Goal: Information Seeking & Learning: Compare options

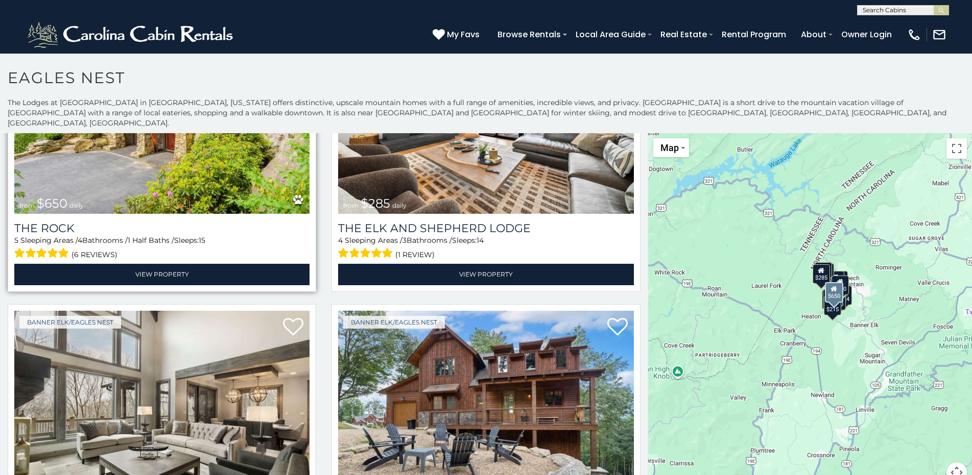
scroll to position [153, 0]
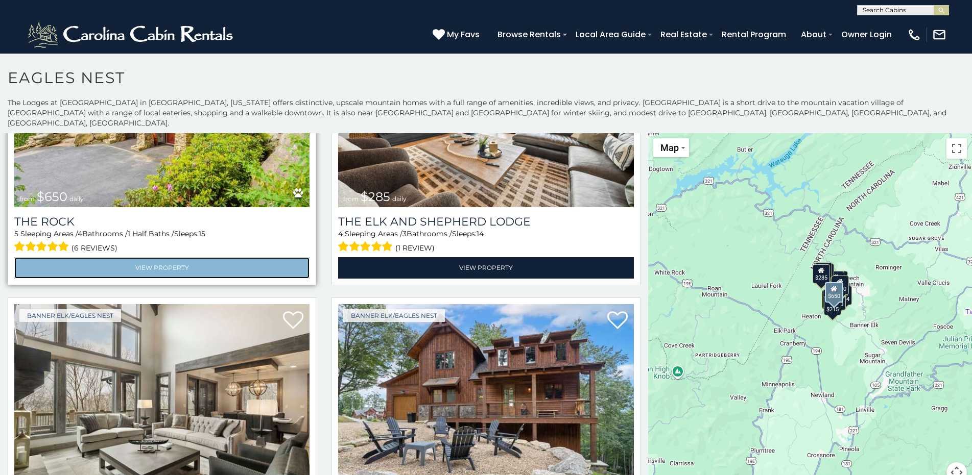
click at [182, 257] on link "View Property" at bounding box center [161, 267] width 295 height 21
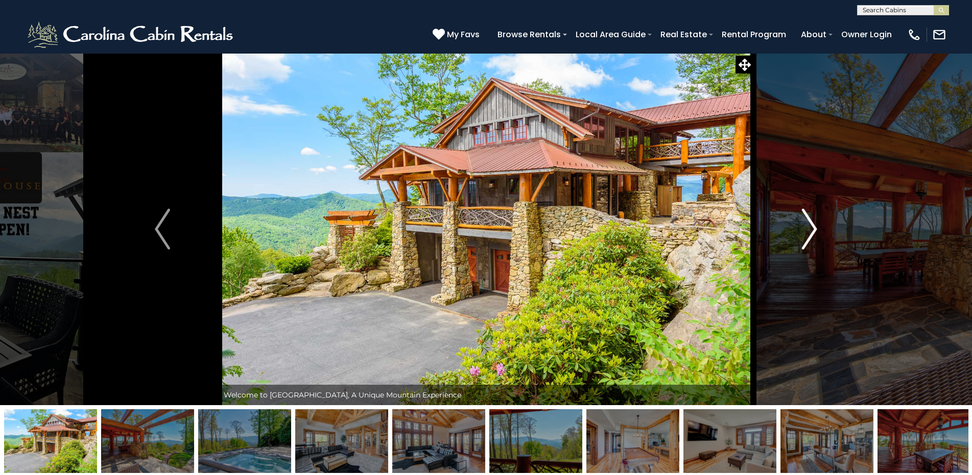
click at [815, 231] on img "Next" at bounding box center [809, 229] width 15 height 41
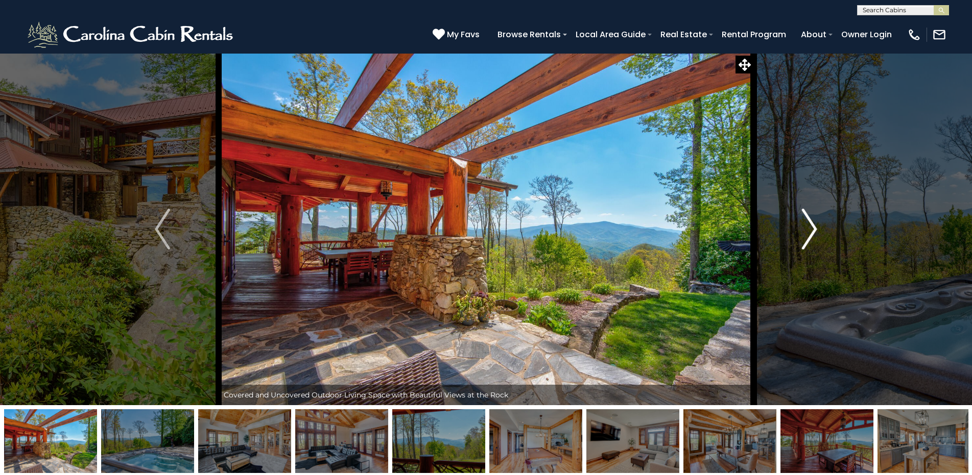
click at [815, 231] on img "Next" at bounding box center [809, 229] width 15 height 41
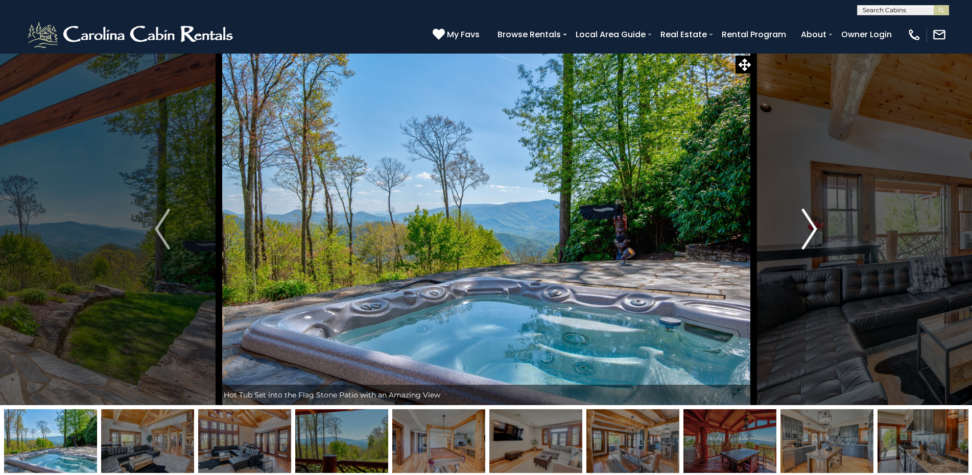
click at [815, 231] on img "Next" at bounding box center [809, 229] width 15 height 41
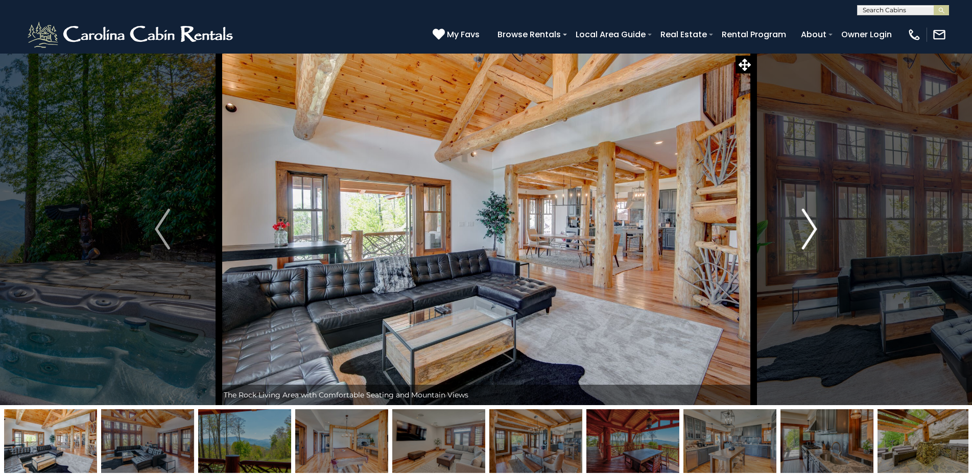
click at [815, 231] on img "Next" at bounding box center [809, 229] width 15 height 41
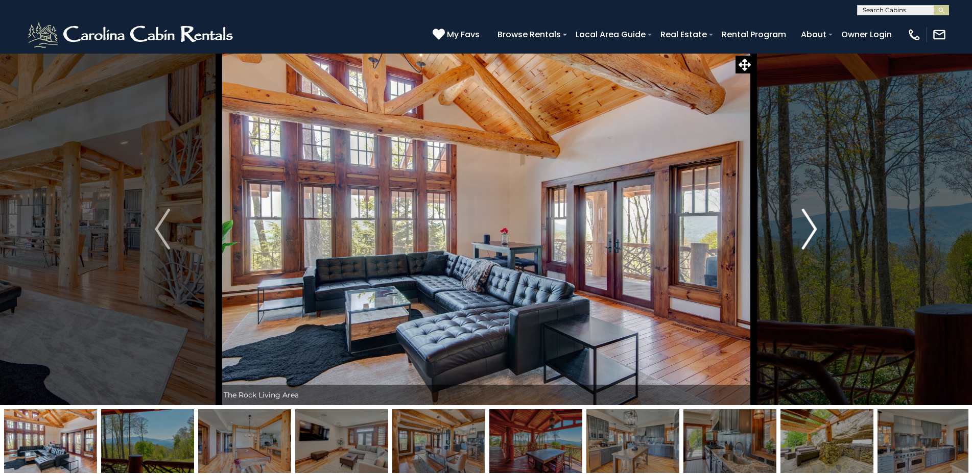
click at [815, 230] on img "Next" at bounding box center [809, 229] width 15 height 41
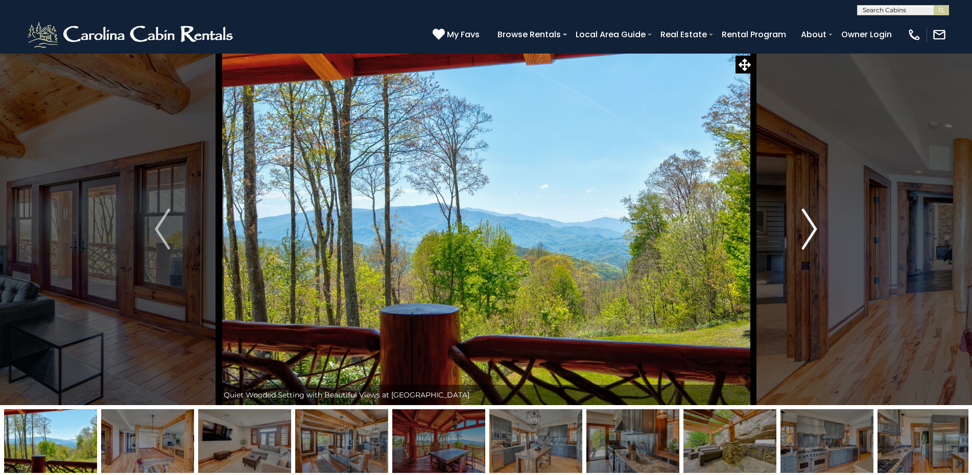
click at [815, 230] on img "Next" at bounding box center [809, 229] width 15 height 41
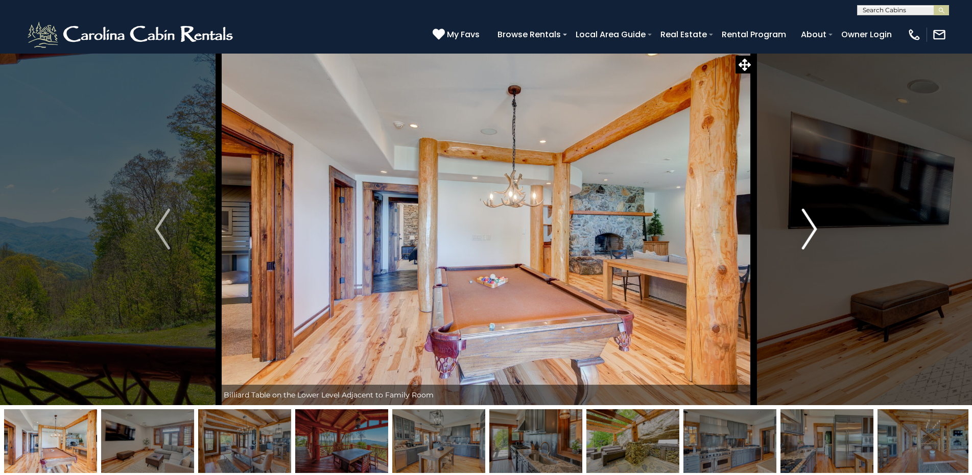
click at [815, 230] on img "Next" at bounding box center [809, 229] width 15 height 41
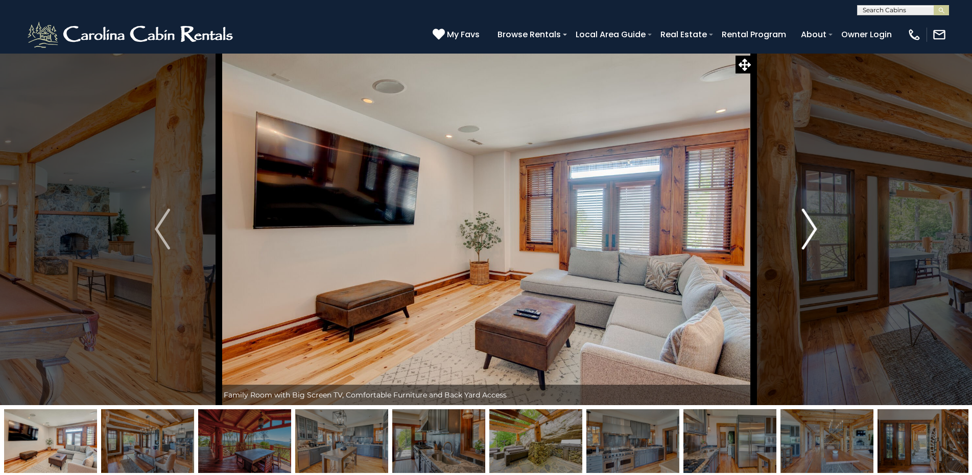
click at [815, 230] on img "Next" at bounding box center [809, 229] width 15 height 41
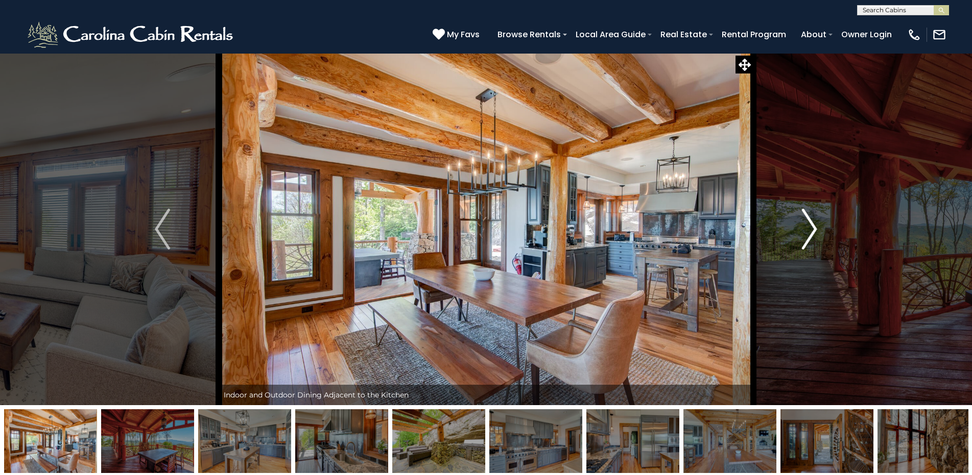
click at [815, 230] on img "Next" at bounding box center [809, 229] width 15 height 41
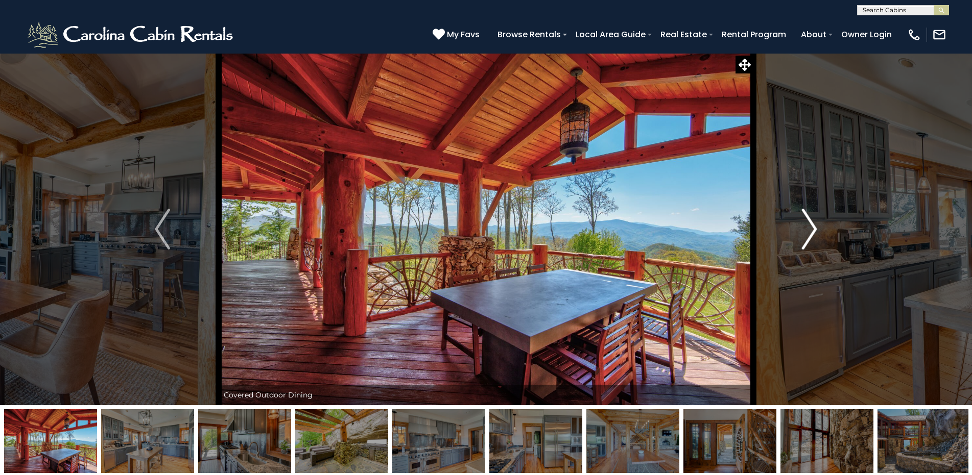
click at [815, 230] on img "Next" at bounding box center [809, 229] width 15 height 41
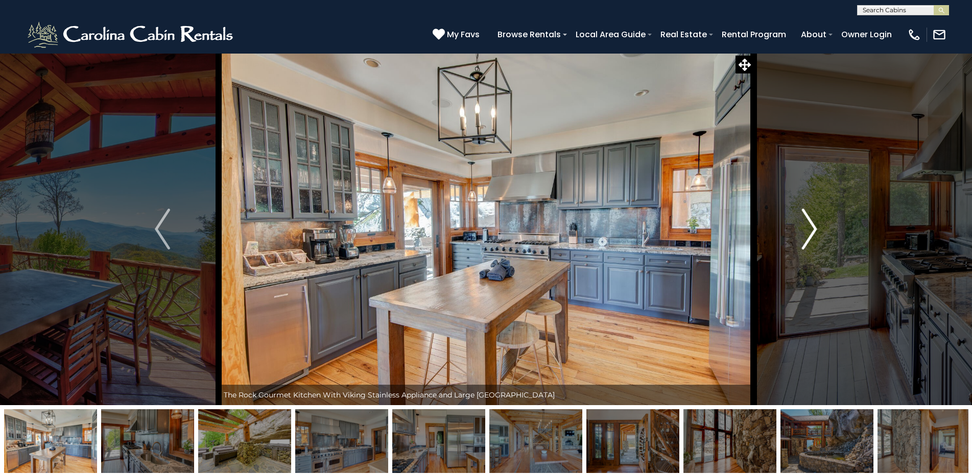
click at [815, 230] on img "Next" at bounding box center [809, 229] width 15 height 41
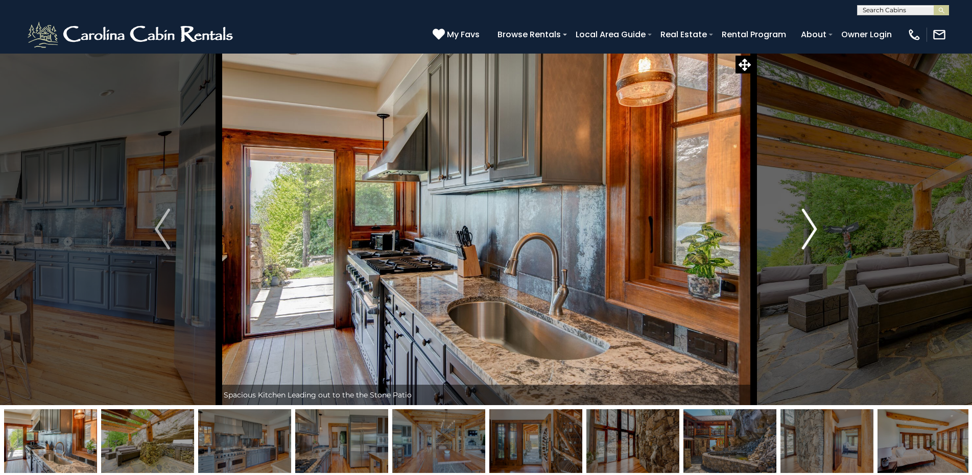
click at [815, 230] on img "Next" at bounding box center [809, 229] width 15 height 41
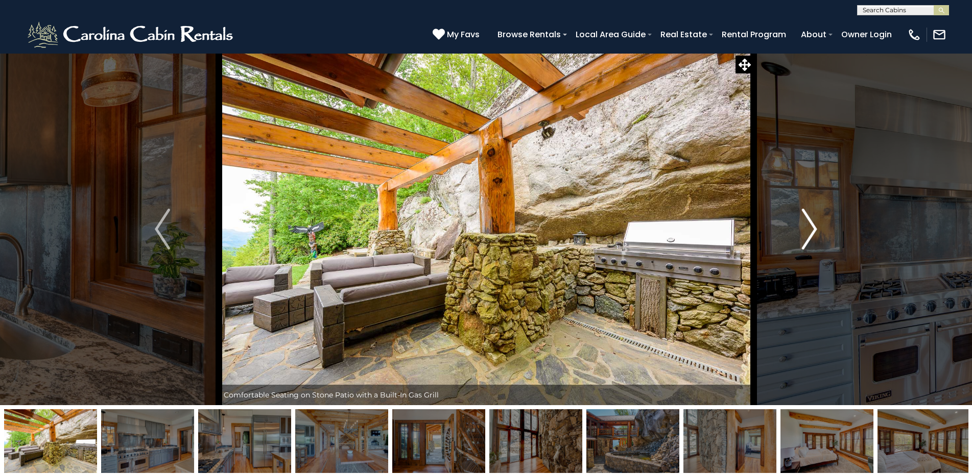
click at [815, 230] on img "Next" at bounding box center [809, 229] width 15 height 41
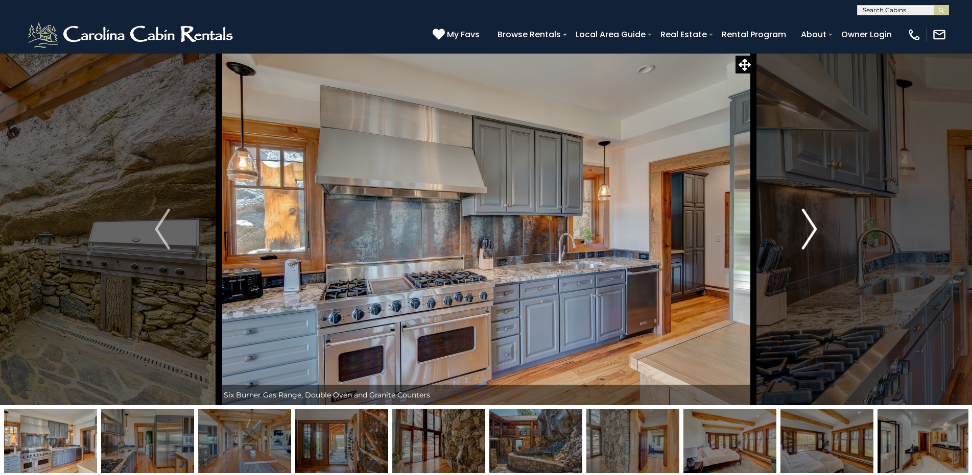
click at [815, 230] on img "Next" at bounding box center [809, 229] width 15 height 41
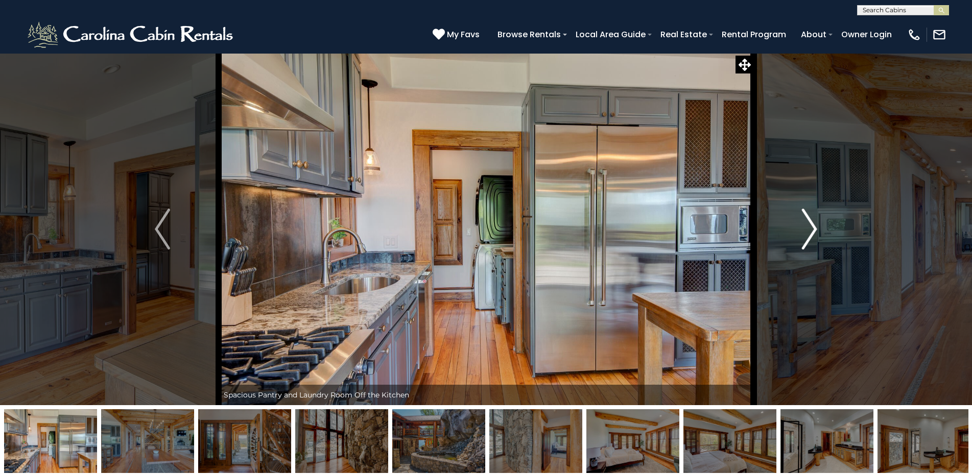
click at [815, 230] on img "Next" at bounding box center [809, 229] width 15 height 41
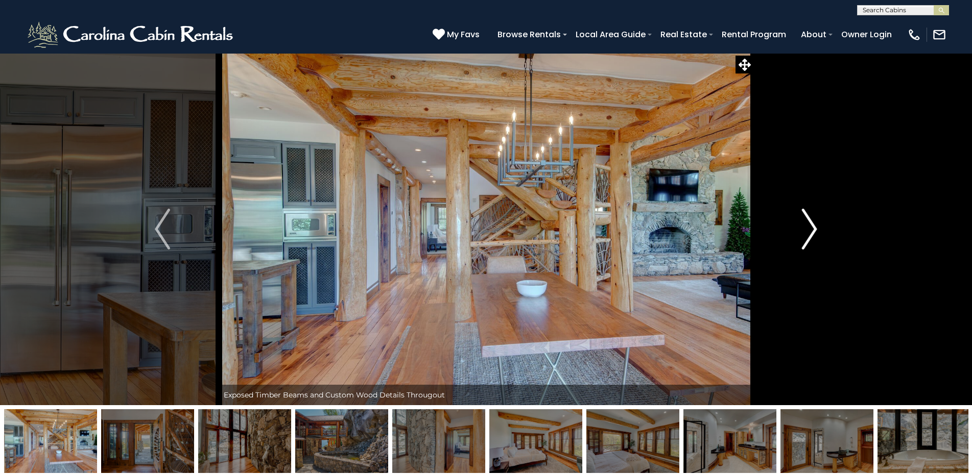
click at [815, 230] on img "Next" at bounding box center [809, 229] width 15 height 41
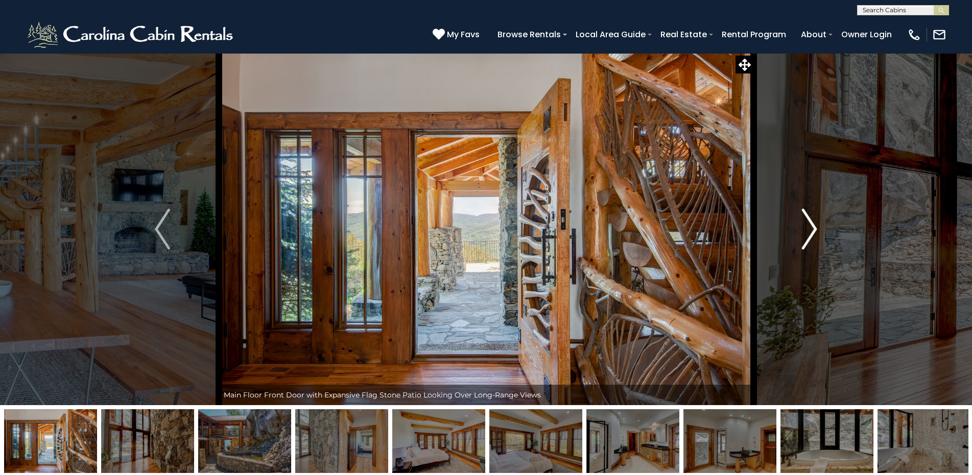
click at [815, 230] on img "Next" at bounding box center [809, 229] width 15 height 41
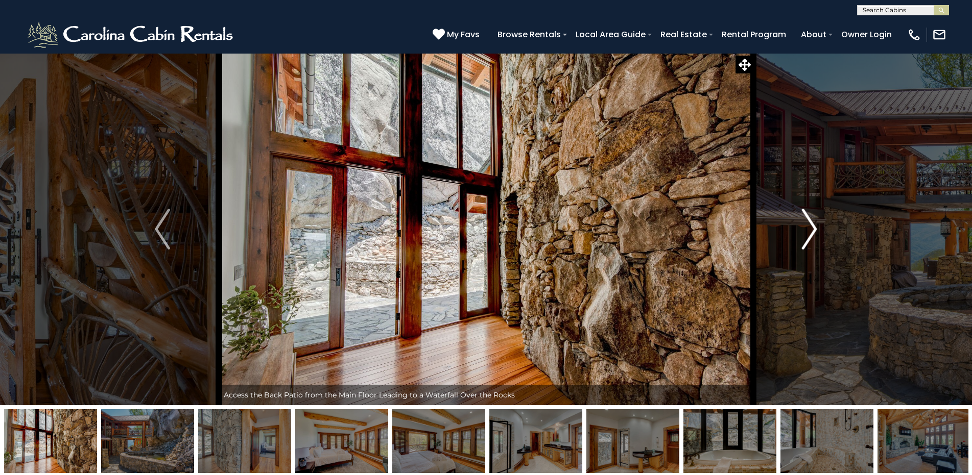
click at [815, 230] on img "Next" at bounding box center [809, 229] width 15 height 41
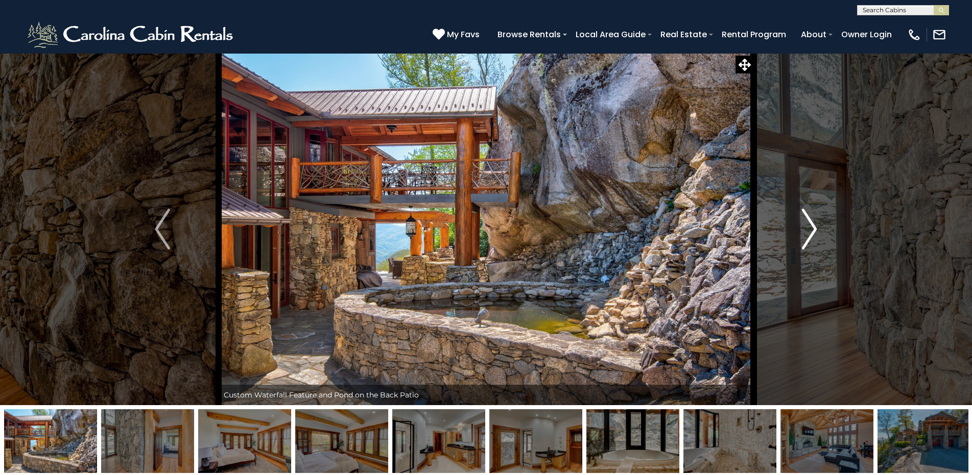
click at [815, 230] on img "Next" at bounding box center [809, 229] width 15 height 41
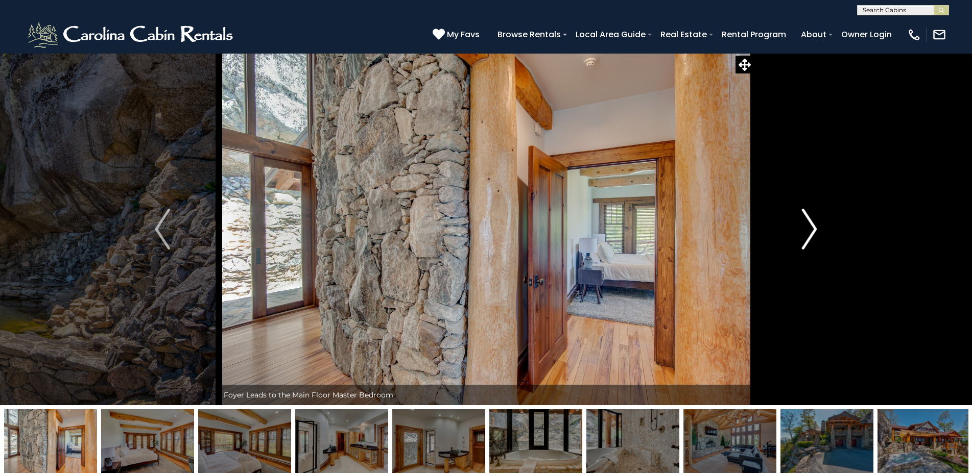
click at [815, 230] on img "Next" at bounding box center [809, 229] width 15 height 41
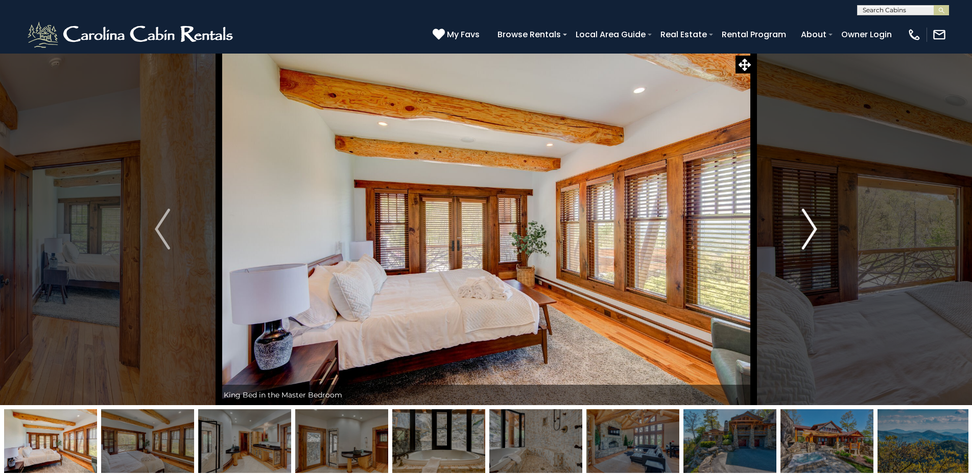
click at [815, 230] on img "Next" at bounding box center [809, 229] width 15 height 41
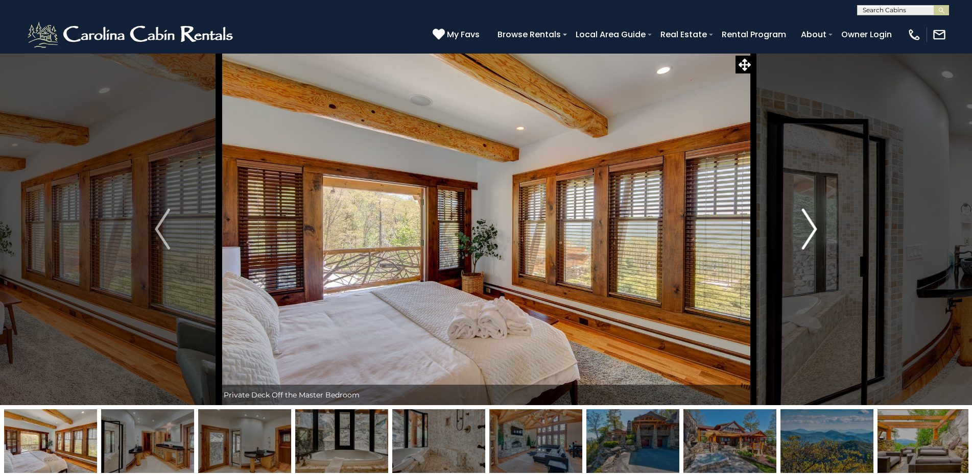
click at [815, 230] on img "Next" at bounding box center [809, 229] width 15 height 41
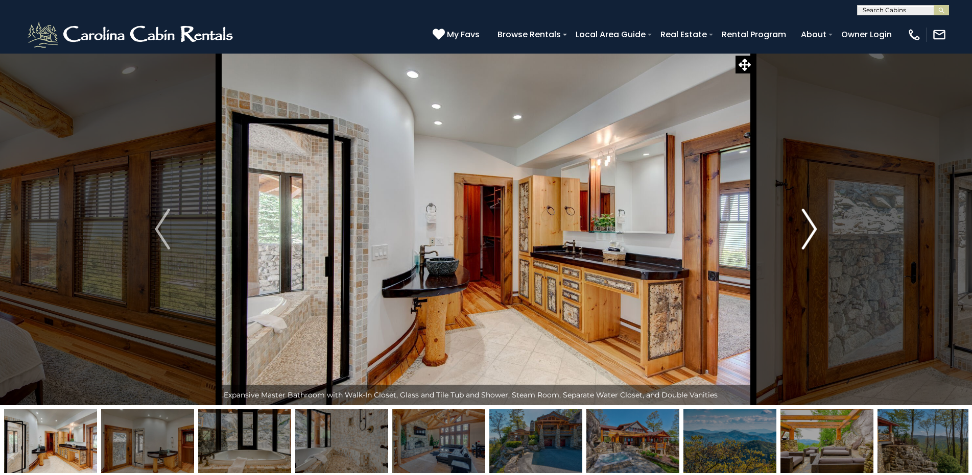
click at [815, 230] on img "Next" at bounding box center [809, 229] width 15 height 41
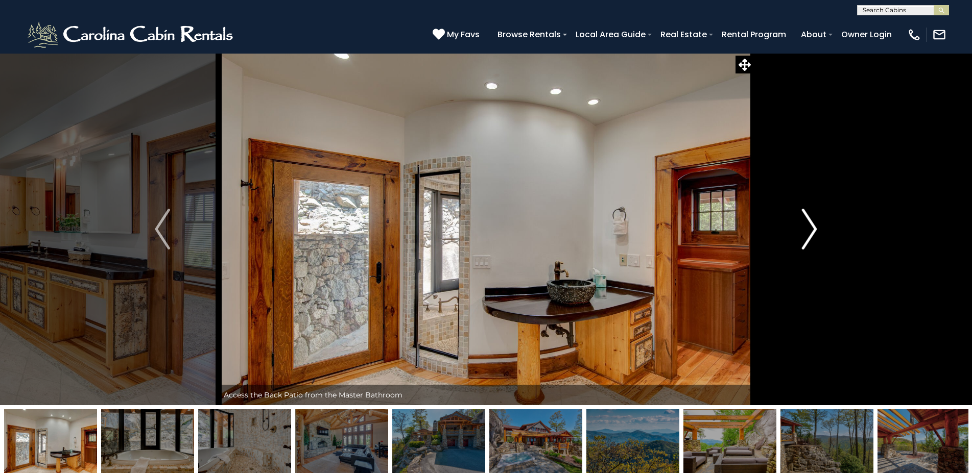
click at [815, 230] on img "Next" at bounding box center [809, 229] width 15 height 41
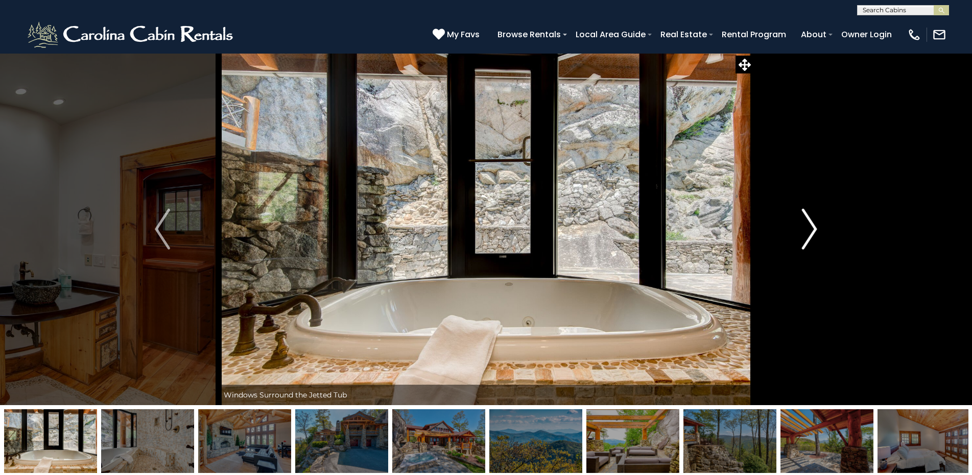
click at [815, 230] on img "Next" at bounding box center [809, 229] width 15 height 41
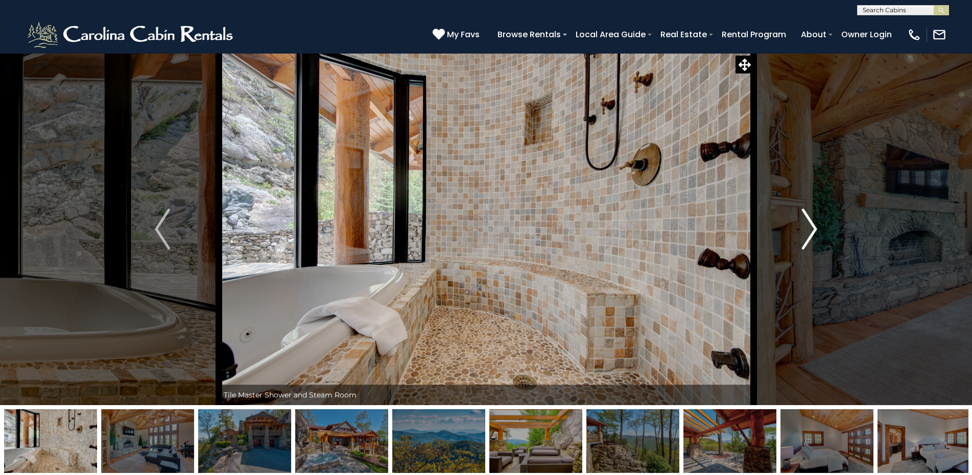
click at [815, 230] on img "Next" at bounding box center [809, 229] width 15 height 41
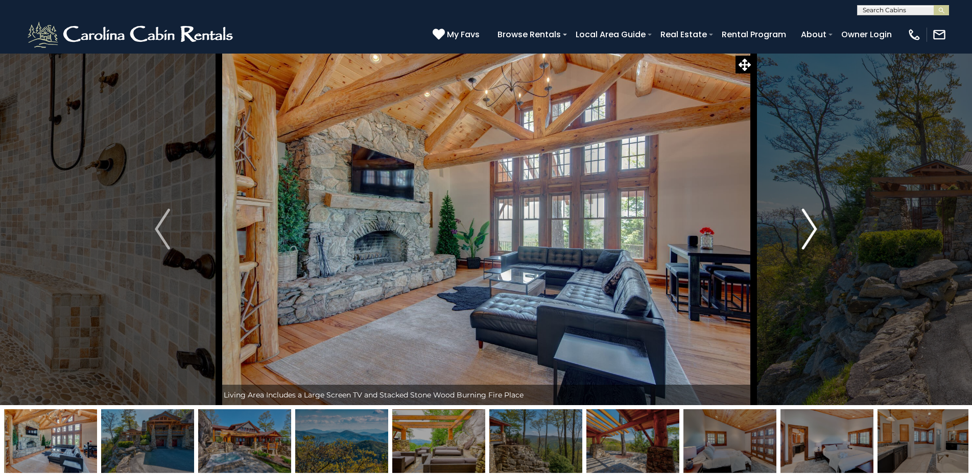
click at [815, 230] on img "Next" at bounding box center [809, 229] width 15 height 41
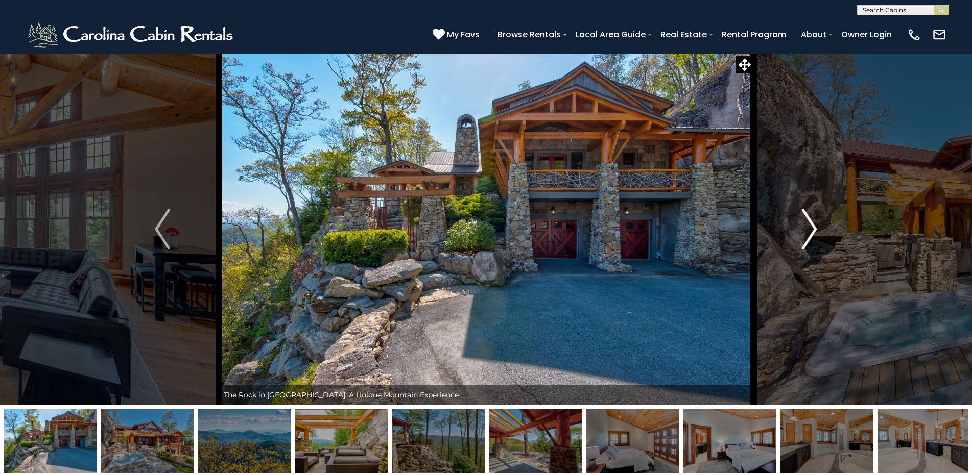
click at [815, 230] on img "Next" at bounding box center [809, 229] width 15 height 41
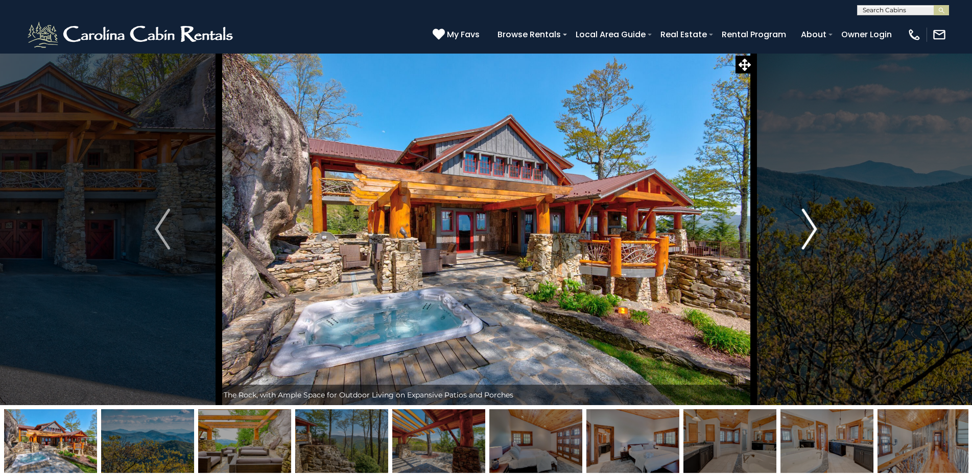
click at [815, 230] on img "Next" at bounding box center [809, 229] width 15 height 41
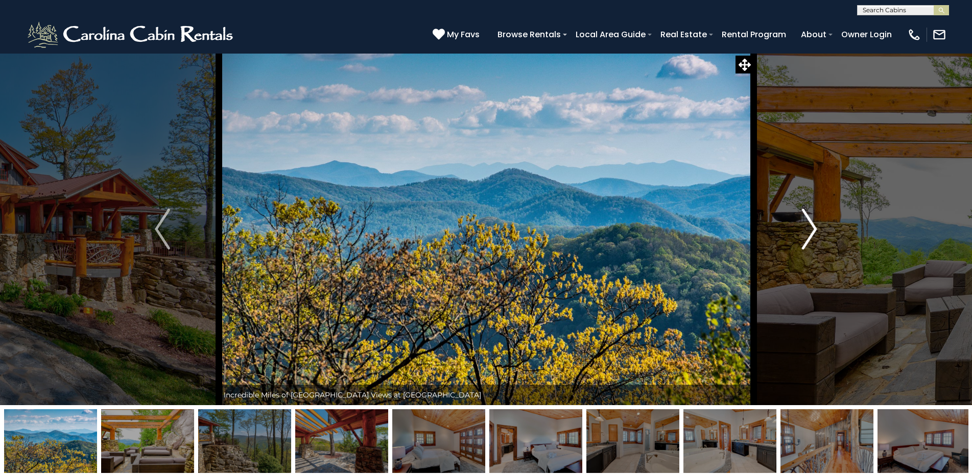
click at [815, 230] on img "Next" at bounding box center [809, 229] width 15 height 41
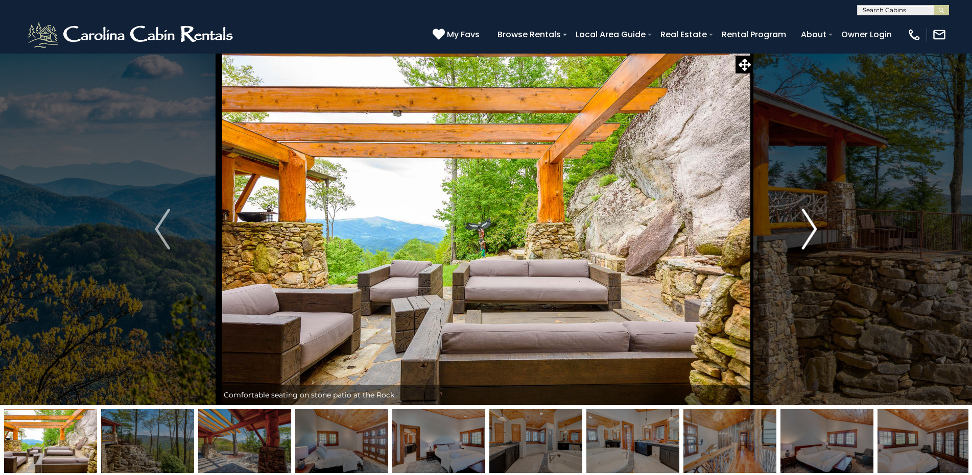
click at [815, 230] on img "Next" at bounding box center [809, 229] width 15 height 41
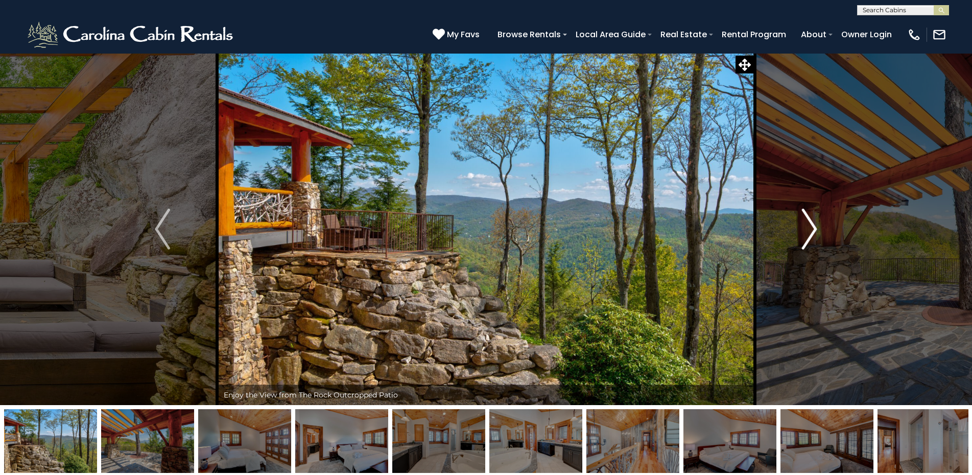
click at [815, 230] on img "Next" at bounding box center [809, 229] width 15 height 41
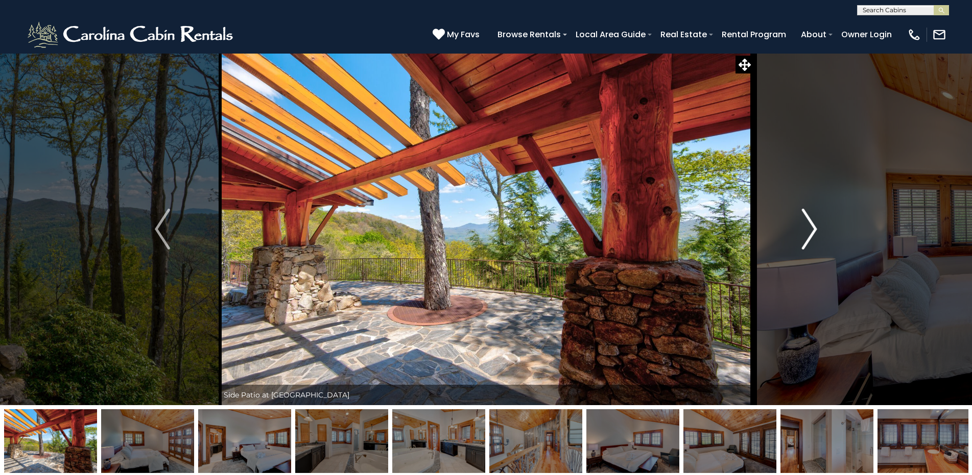
click at [815, 230] on img "Next" at bounding box center [809, 229] width 15 height 41
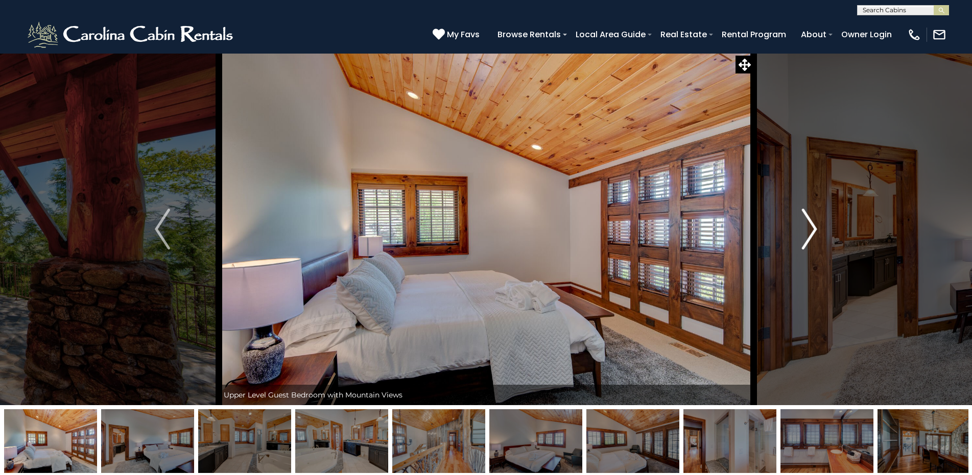
click at [815, 230] on img "Next" at bounding box center [809, 229] width 15 height 41
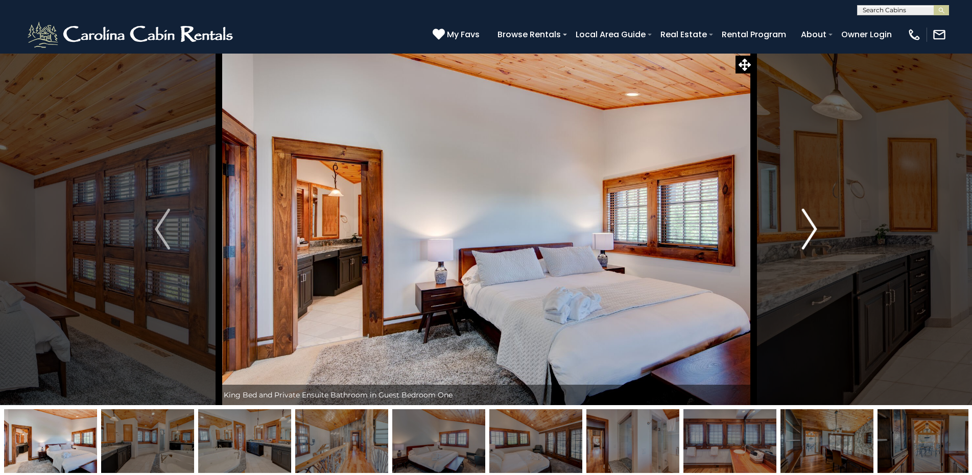
click at [815, 230] on img "Next" at bounding box center [809, 229] width 15 height 41
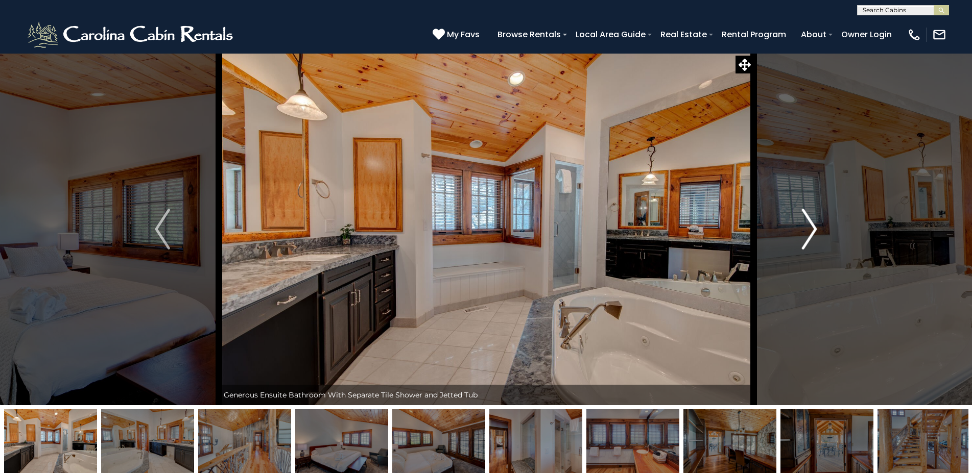
click at [815, 230] on img "Next" at bounding box center [809, 229] width 15 height 41
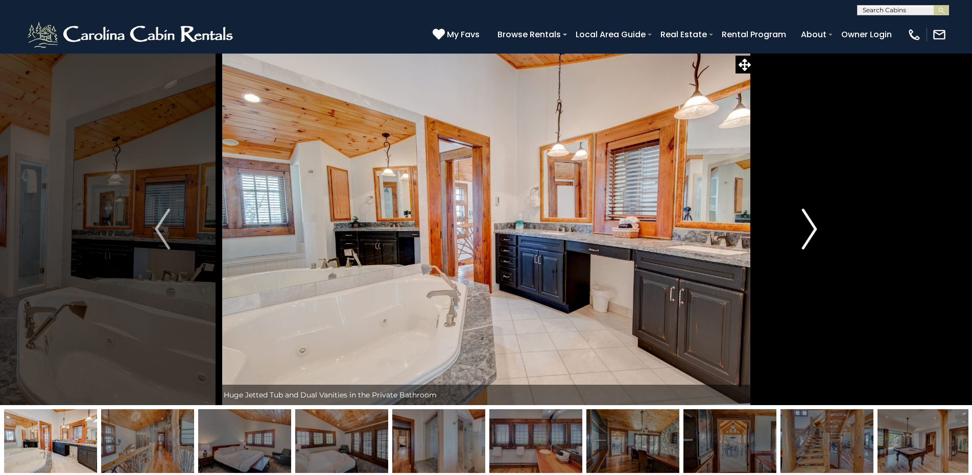
click at [815, 230] on img "Next" at bounding box center [809, 229] width 15 height 41
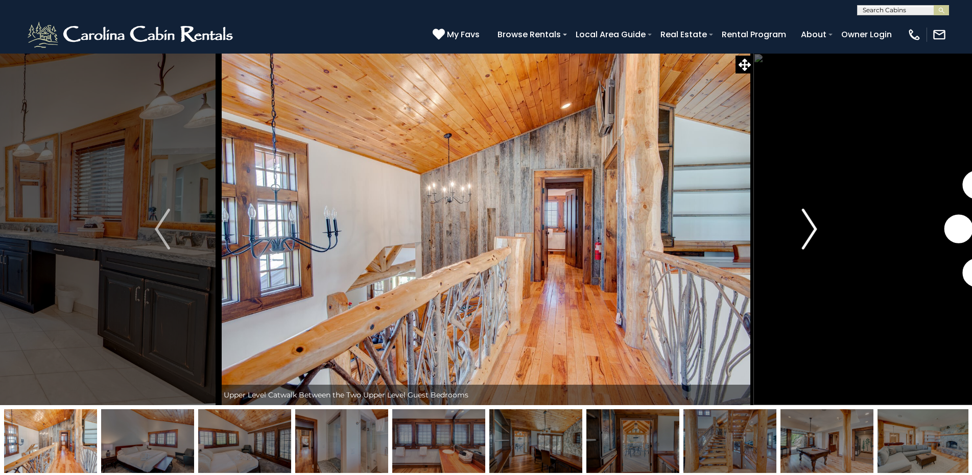
click at [815, 230] on img "Next" at bounding box center [809, 229] width 15 height 41
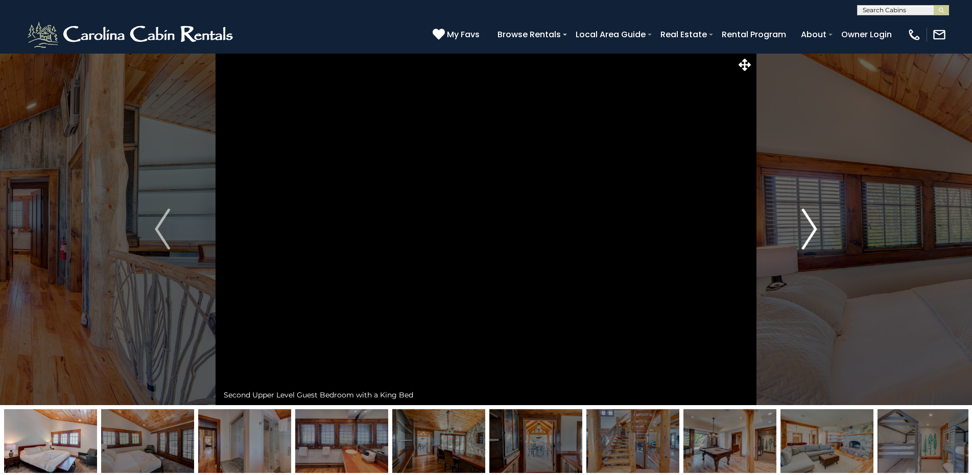
click at [815, 230] on img "Next" at bounding box center [809, 229] width 15 height 41
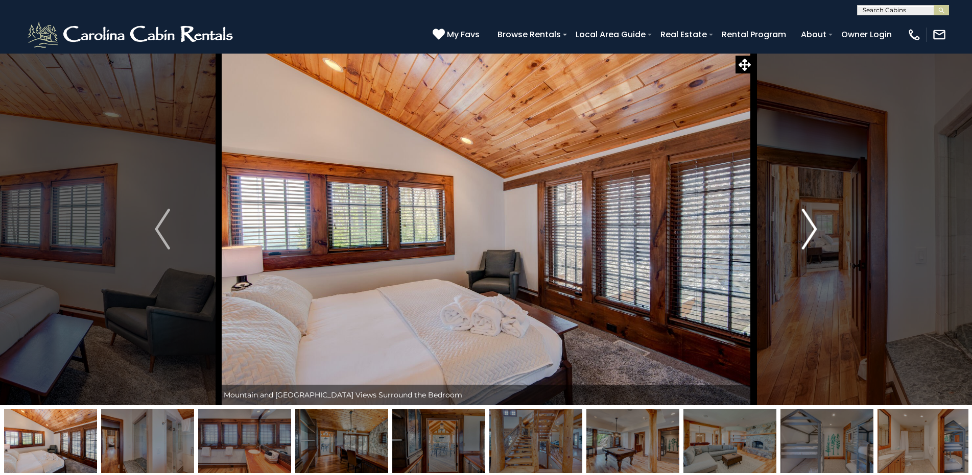
click at [815, 230] on img "Next" at bounding box center [809, 229] width 15 height 41
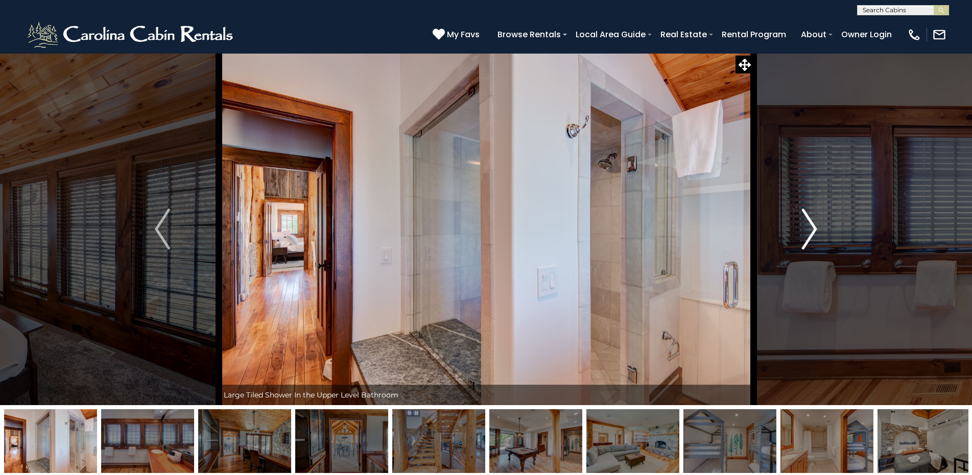
click at [815, 230] on img "Next" at bounding box center [809, 229] width 15 height 41
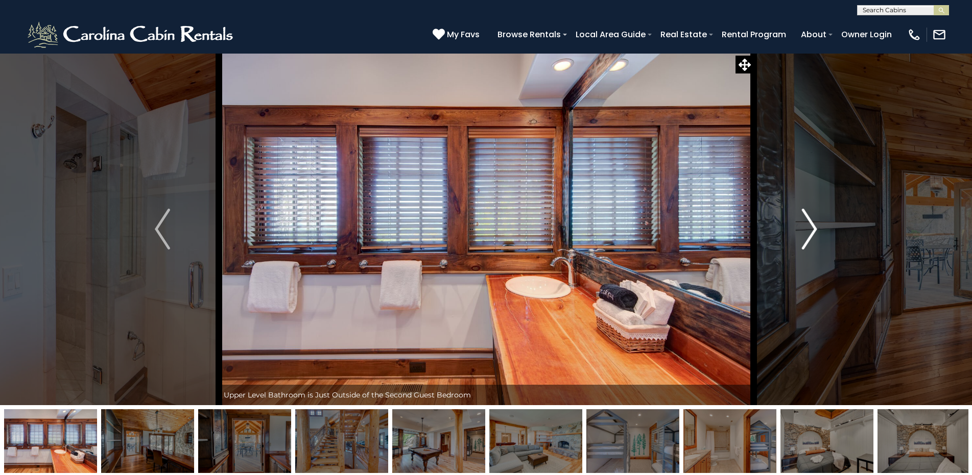
click at [815, 230] on img "Next" at bounding box center [809, 229] width 15 height 41
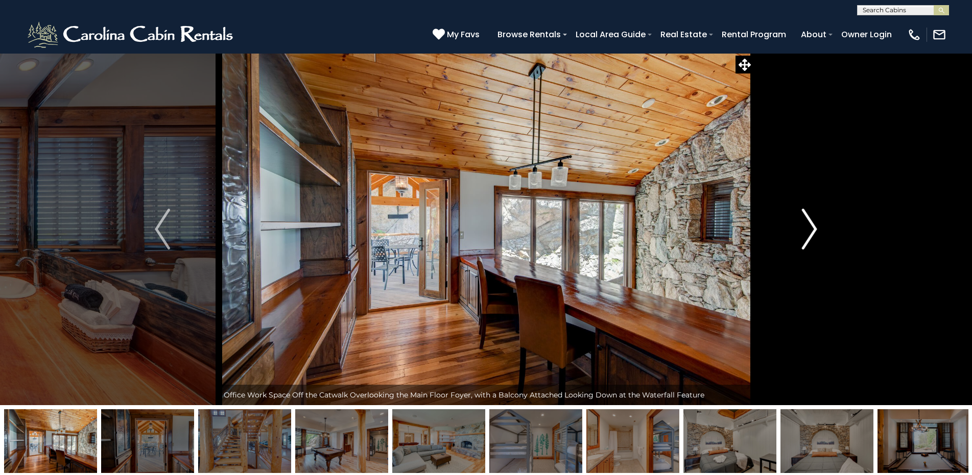
click at [815, 230] on img "Next" at bounding box center [809, 229] width 15 height 41
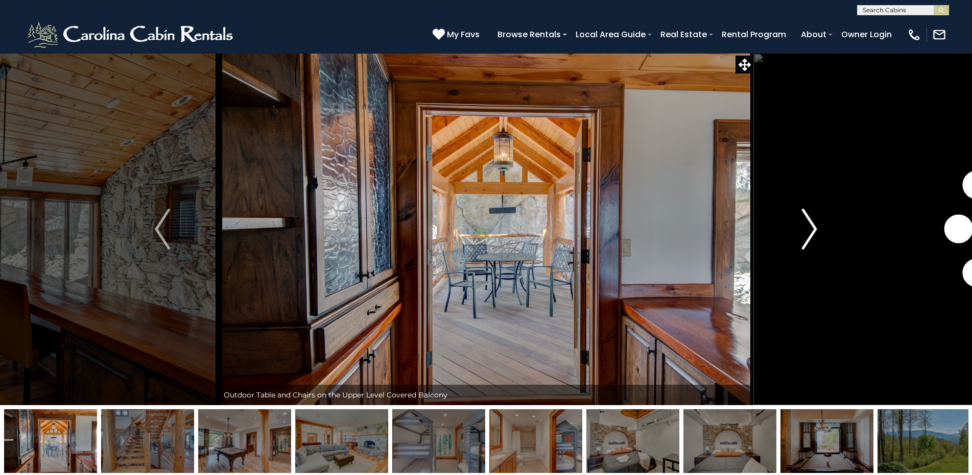
click at [815, 230] on img "Next" at bounding box center [809, 229] width 15 height 41
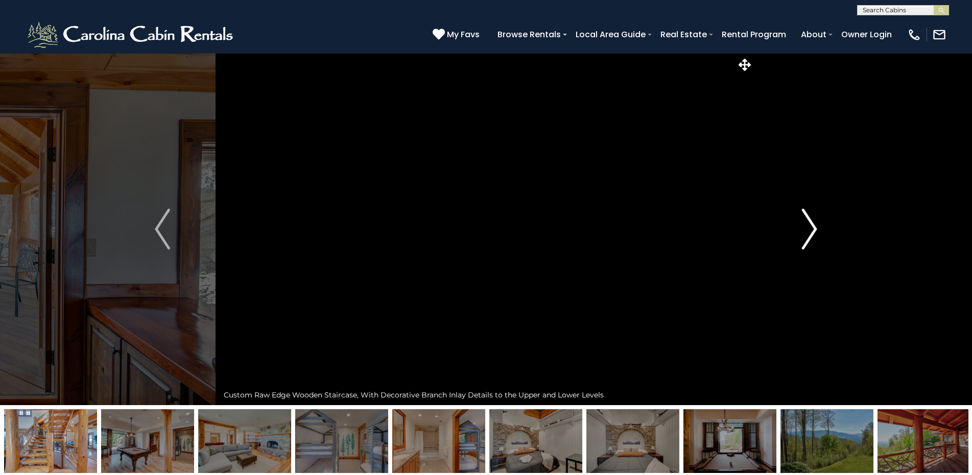
click at [815, 230] on img "Next" at bounding box center [809, 229] width 15 height 41
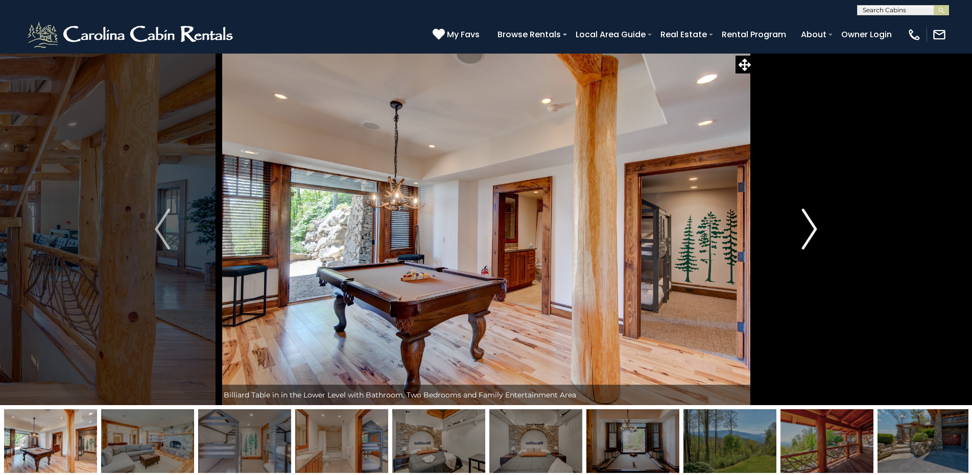
click at [815, 230] on img "Next" at bounding box center [809, 229] width 15 height 41
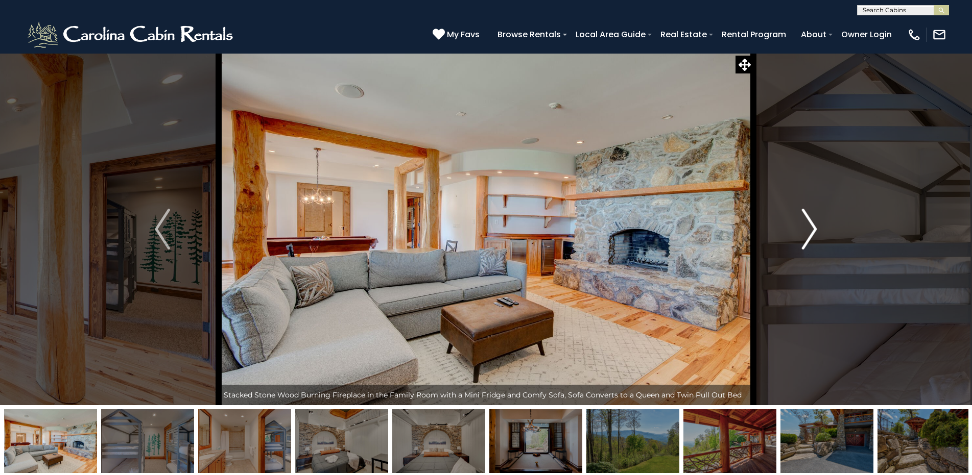
click at [815, 230] on img "Next" at bounding box center [809, 229] width 15 height 41
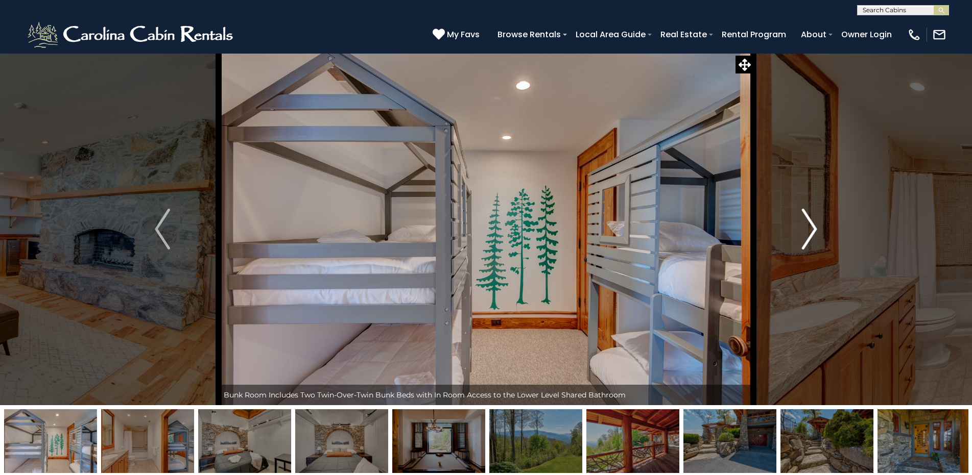
click at [815, 230] on img "Next" at bounding box center [809, 229] width 15 height 41
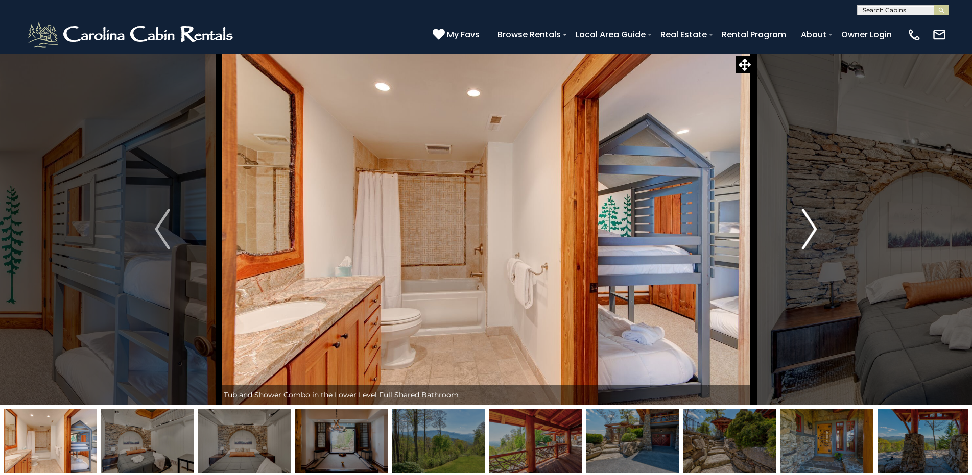
click at [815, 230] on img "Next" at bounding box center [809, 229] width 15 height 41
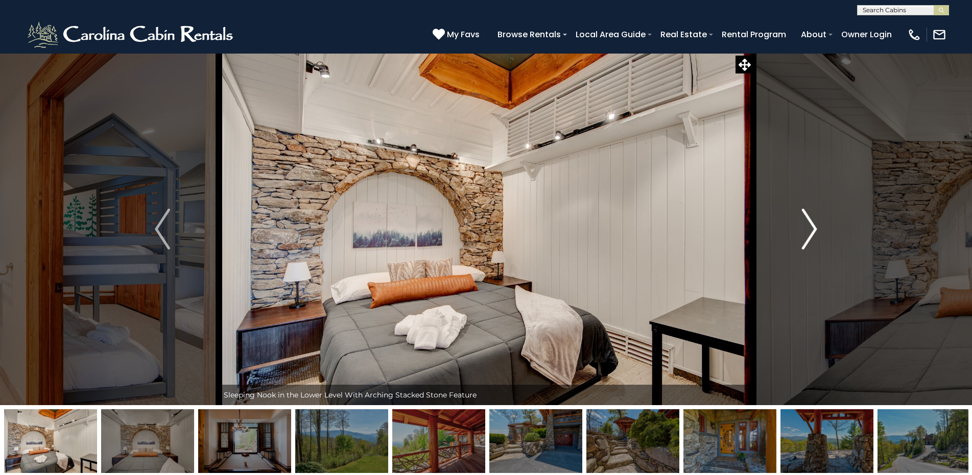
click at [815, 230] on img "Next" at bounding box center [809, 229] width 15 height 41
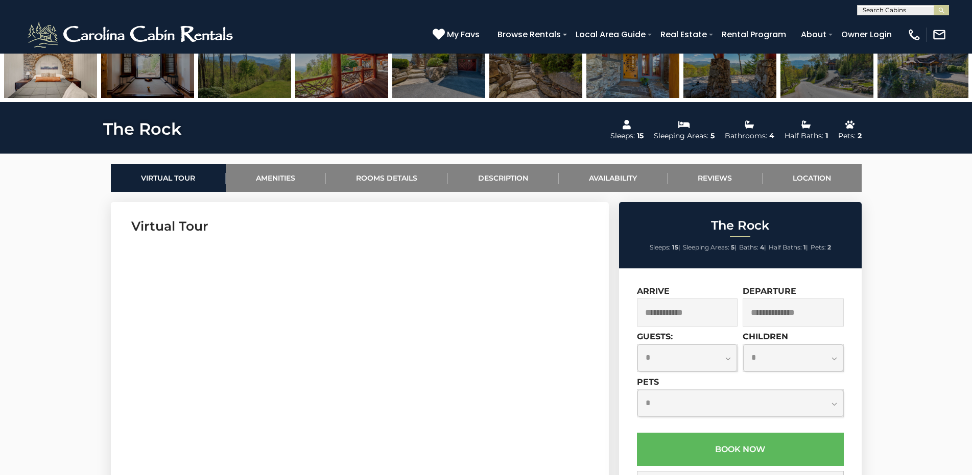
scroll to position [357, 0]
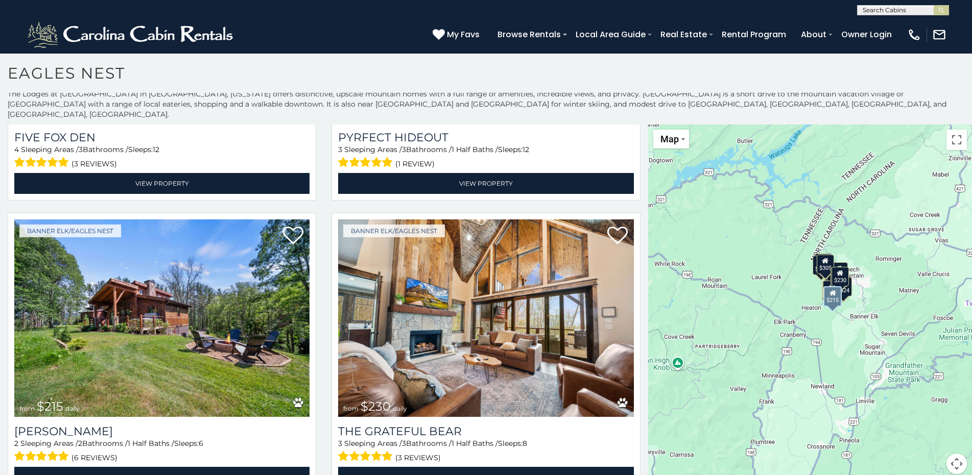
scroll to position [6, 0]
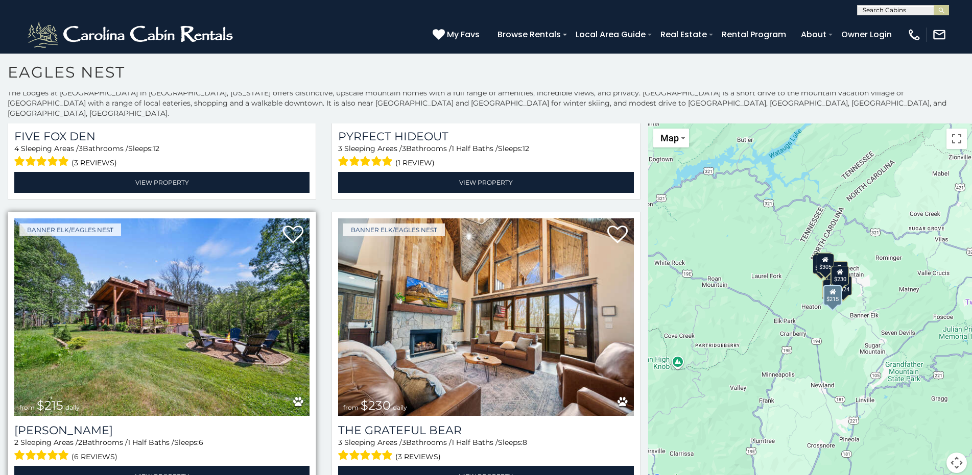
click at [146, 281] on img at bounding box center [161, 318] width 295 height 198
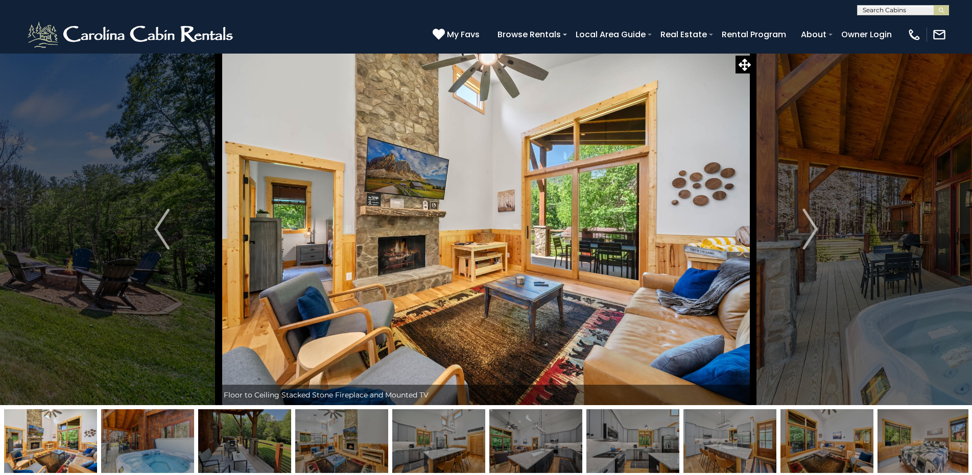
click at [810, 226] on img "Next" at bounding box center [809, 229] width 15 height 41
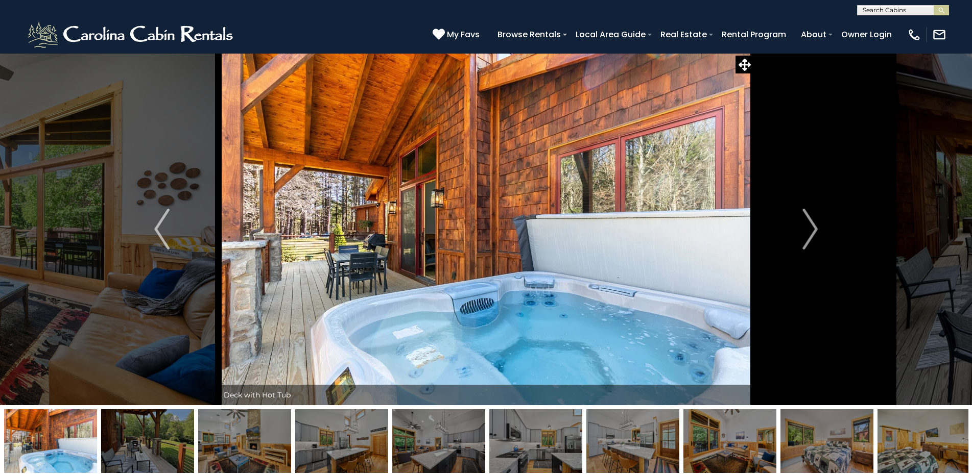
click at [810, 226] on img "Next" at bounding box center [809, 229] width 15 height 41
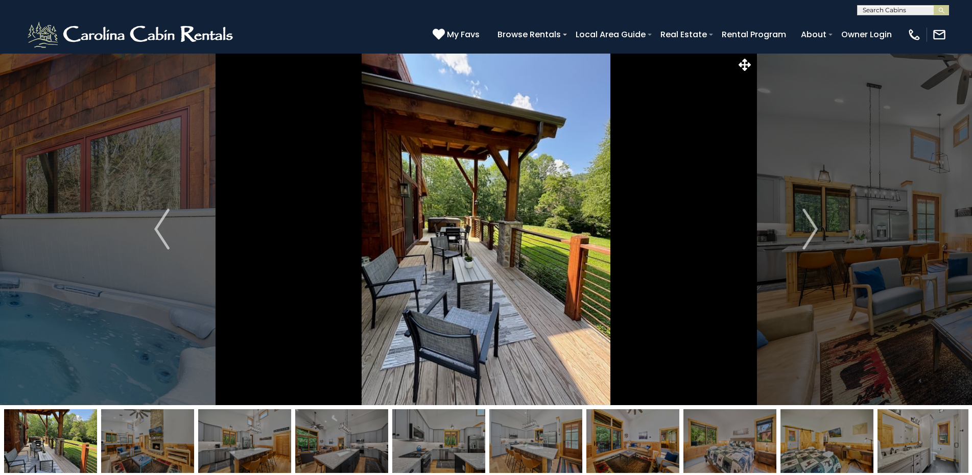
click at [810, 226] on img "Next" at bounding box center [809, 229] width 15 height 41
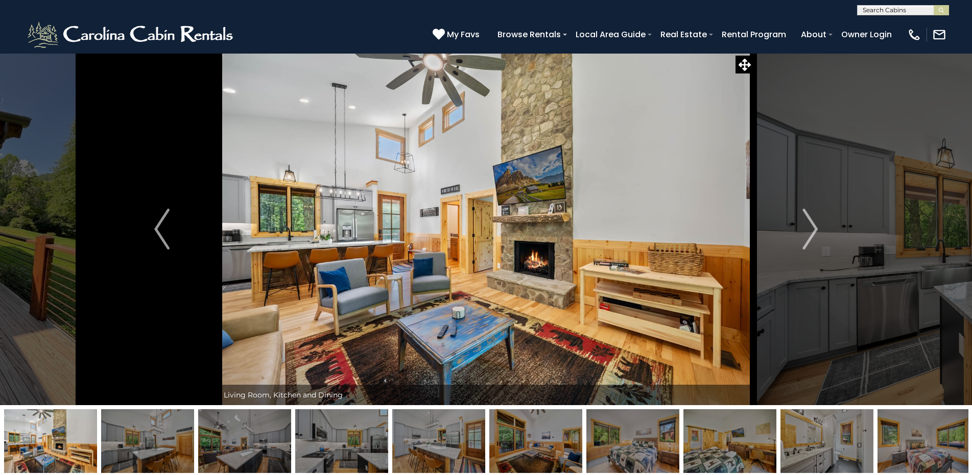
click at [810, 226] on img "Next" at bounding box center [809, 229] width 15 height 41
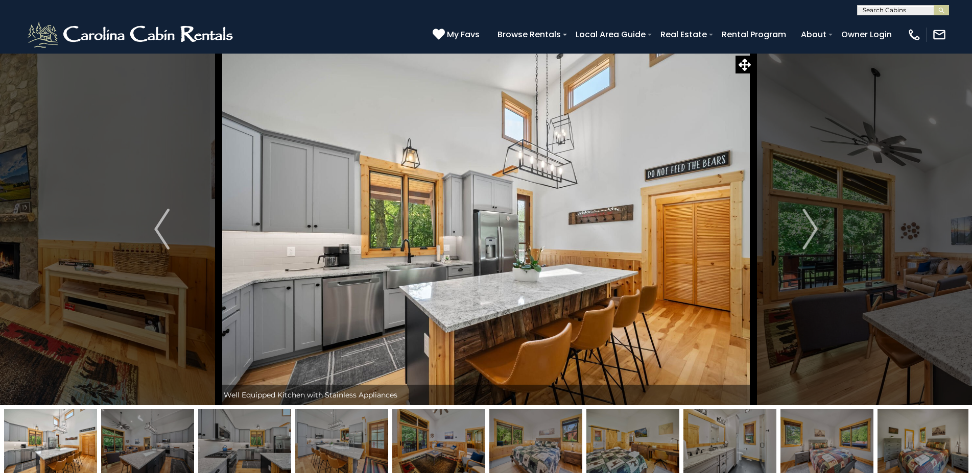
click at [810, 226] on img "Next" at bounding box center [809, 229] width 15 height 41
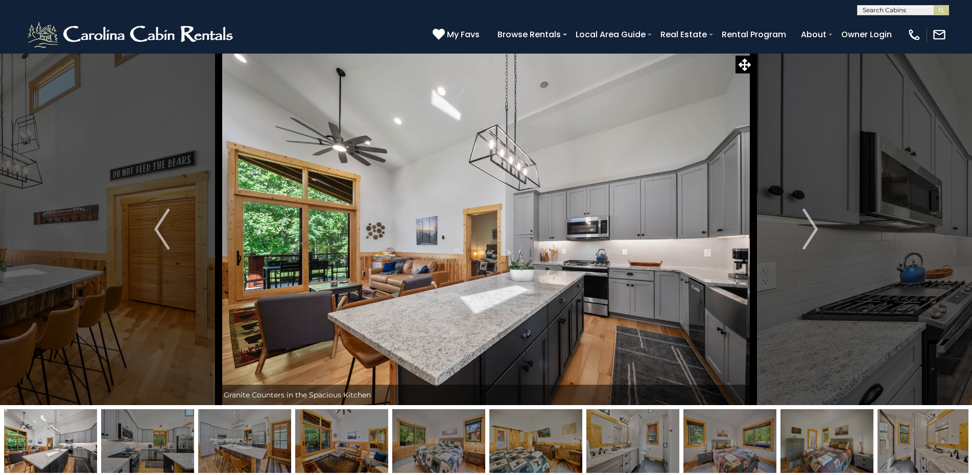
click at [810, 226] on img "Next" at bounding box center [809, 229] width 15 height 41
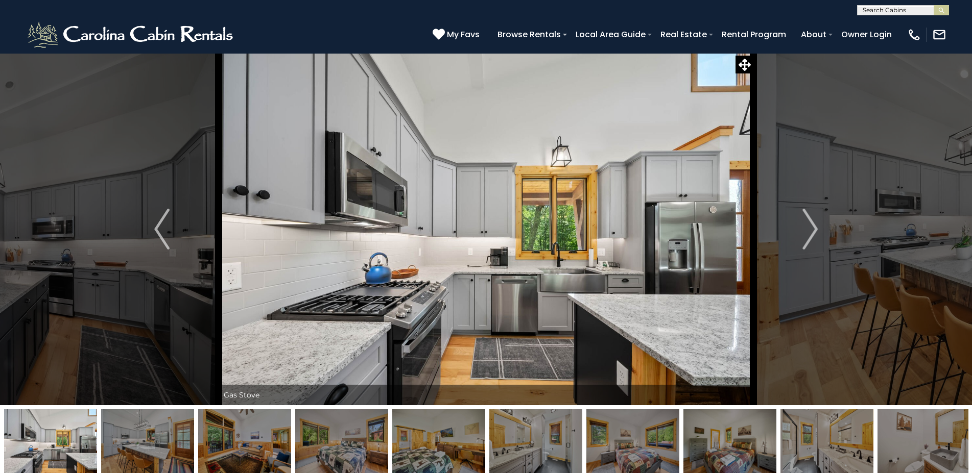
click at [810, 226] on img "Next" at bounding box center [809, 229] width 15 height 41
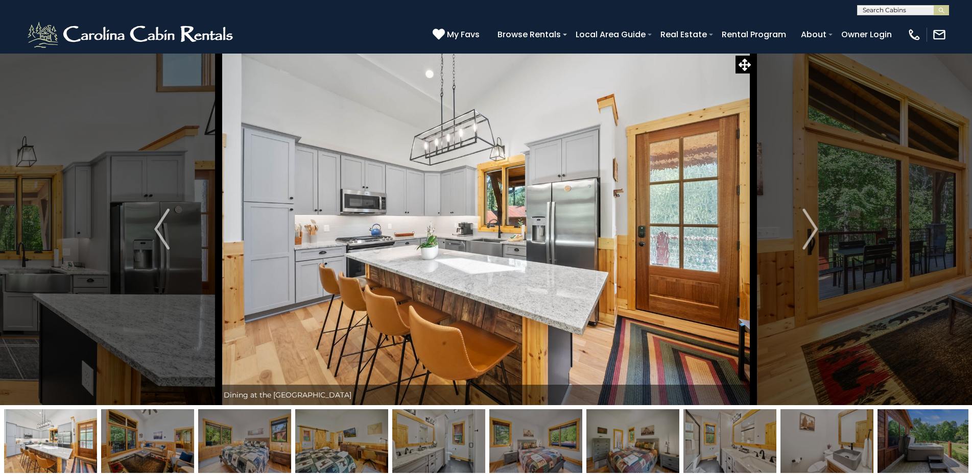
click at [810, 226] on img "Next" at bounding box center [809, 229] width 15 height 41
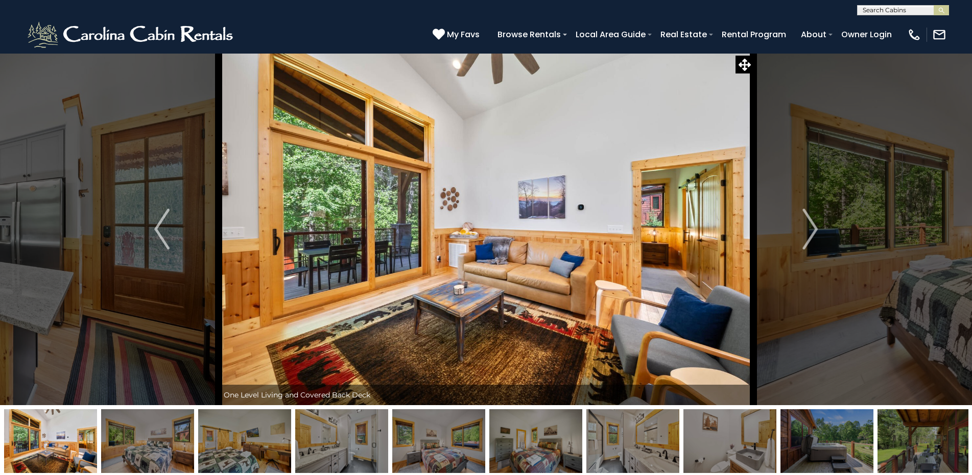
click at [810, 226] on img "Next" at bounding box center [809, 229] width 15 height 41
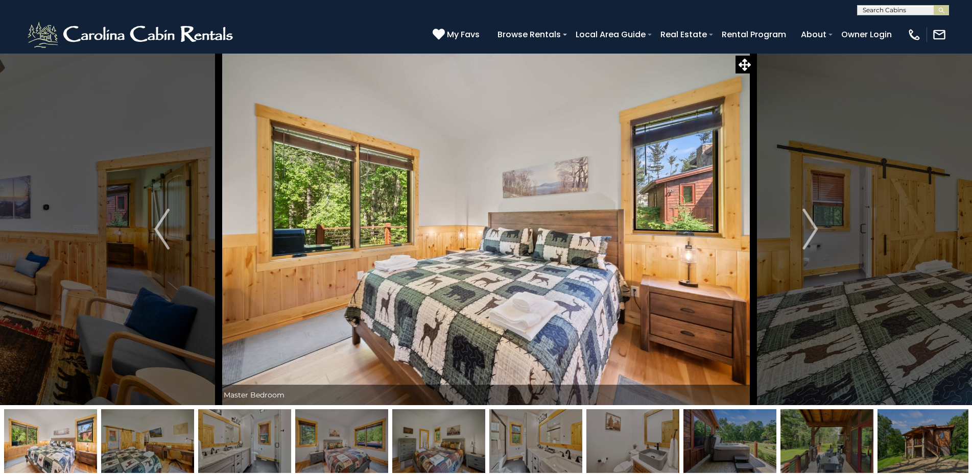
click at [810, 226] on img "Next" at bounding box center [809, 229] width 15 height 41
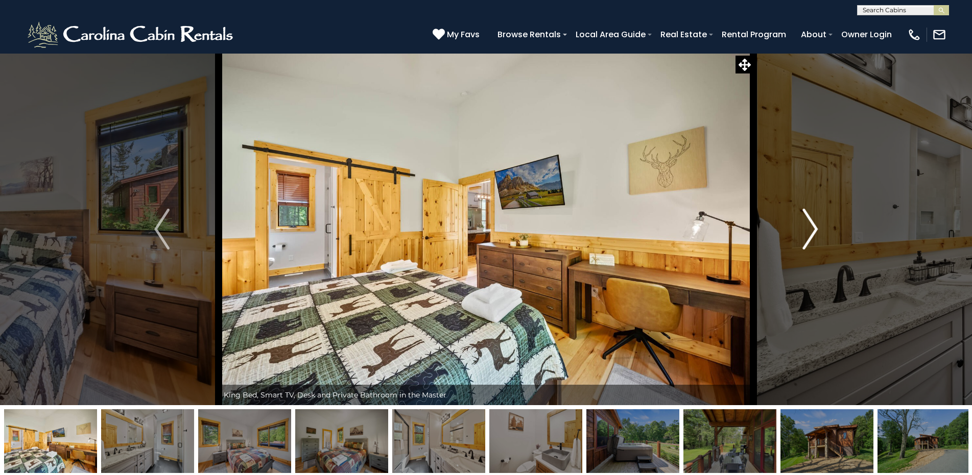
click at [815, 227] on img "Next" at bounding box center [809, 229] width 15 height 41
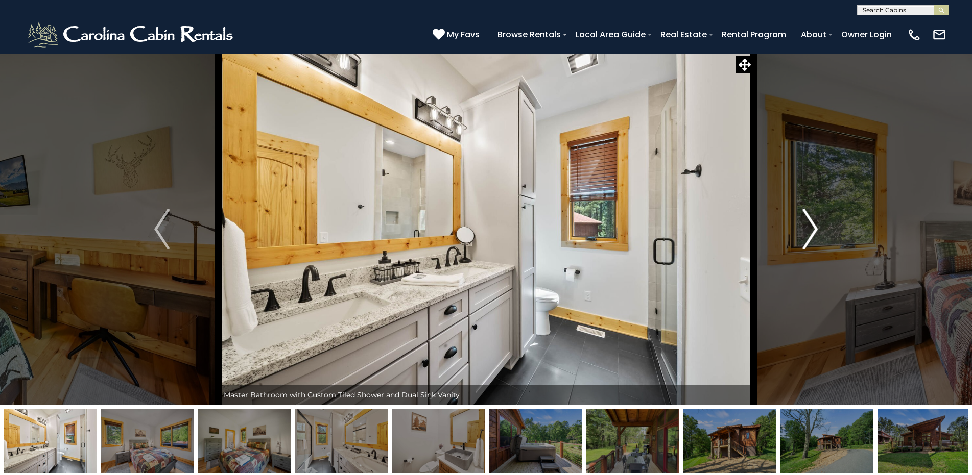
click at [815, 227] on img "Next" at bounding box center [809, 229] width 15 height 41
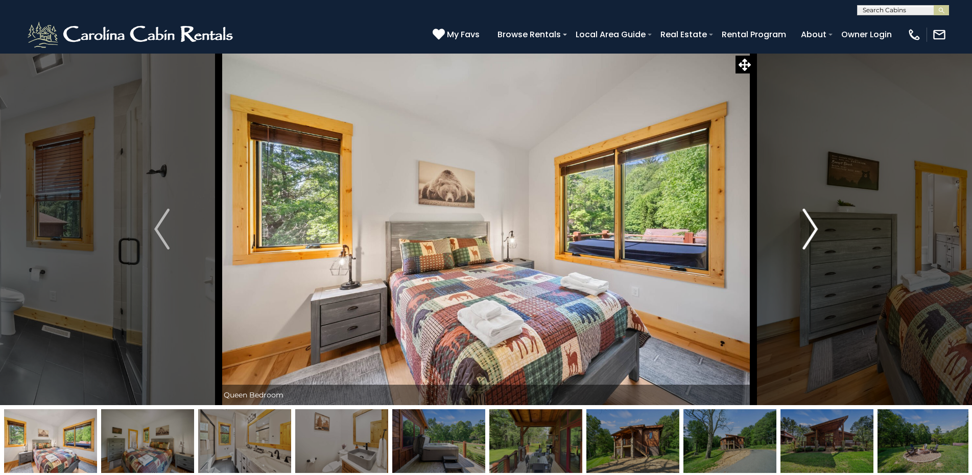
click at [815, 227] on img "Next" at bounding box center [809, 229] width 15 height 41
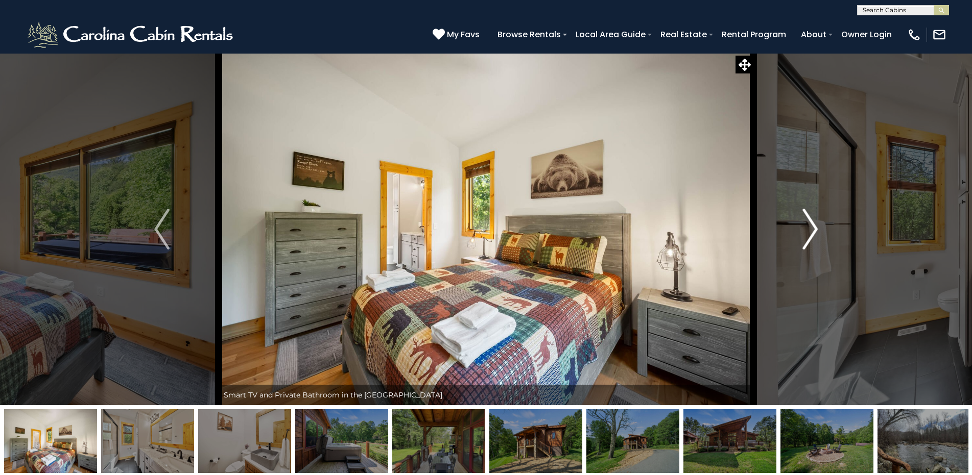
click at [815, 227] on img "Next" at bounding box center [809, 229] width 15 height 41
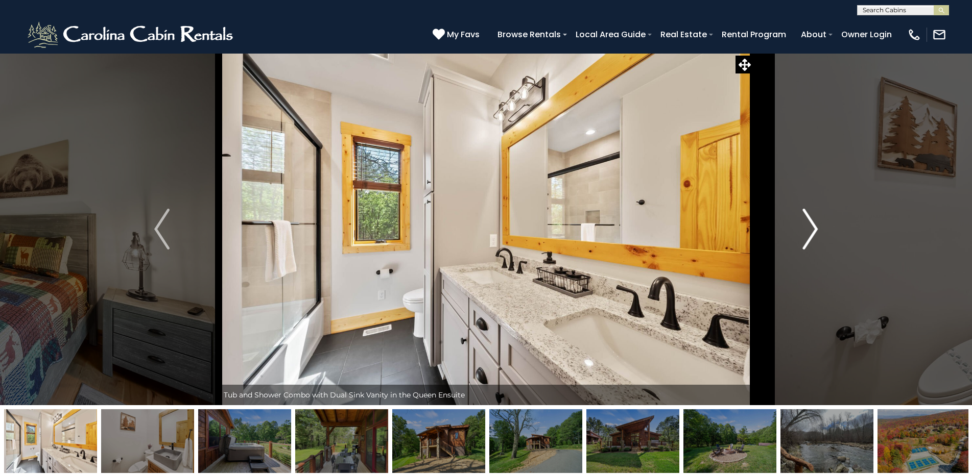
click at [815, 227] on img "Next" at bounding box center [809, 229] width 15 height 41
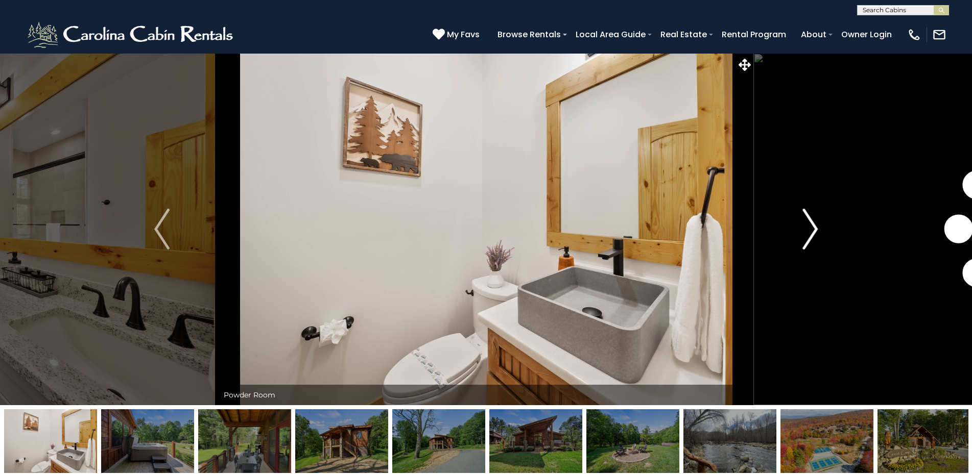
click at [815, 227] on img "Next" at bounding box center [809, 229] width 15 height 41
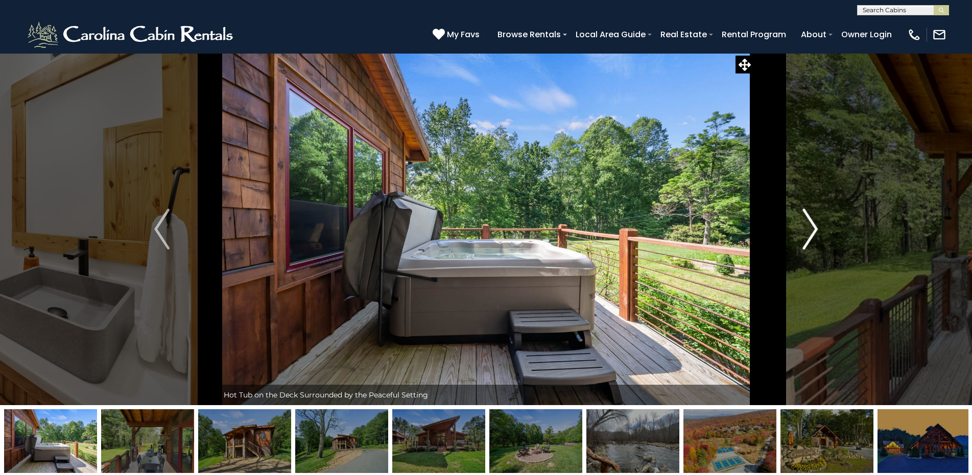
click at [815, 227] on img "Next" at bounding box center [809, 229] width 15 height 41
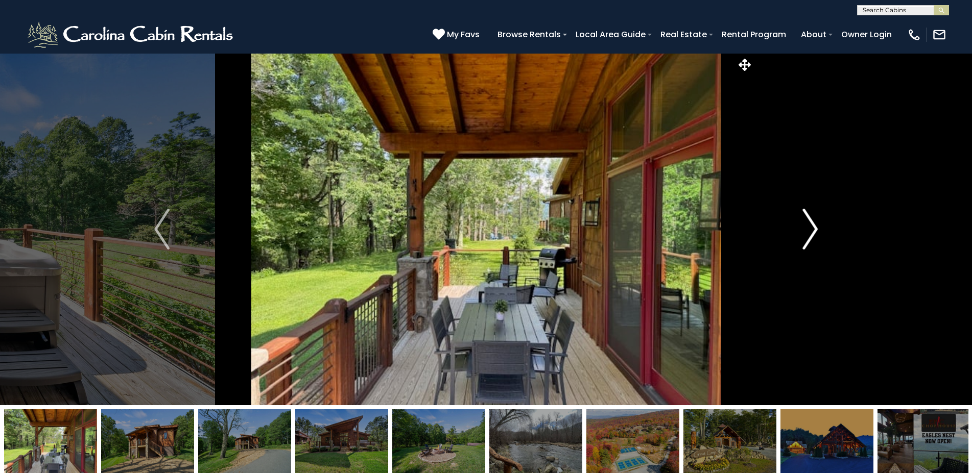
click at [815, 227] on img "Next" at bounding box center [809, 229] width 15 height 41
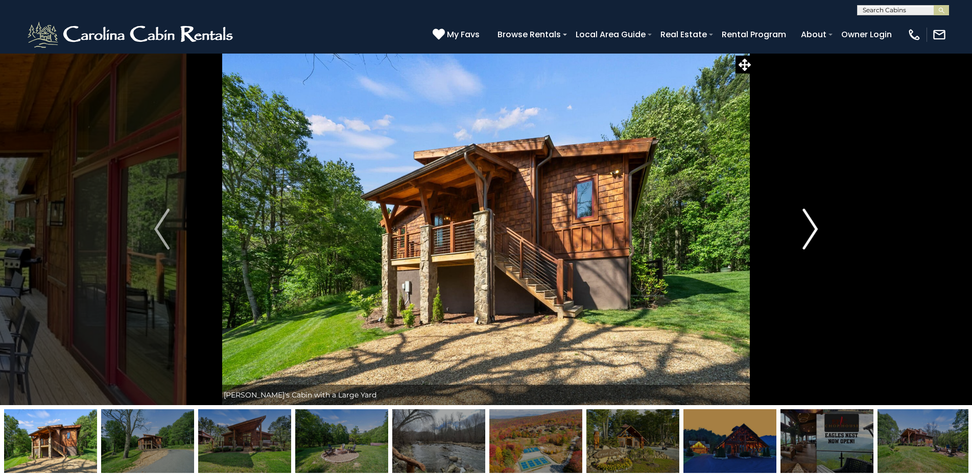
click at [815, 227] on img "Next" at bounding box center [809, 229] width 15 height 41
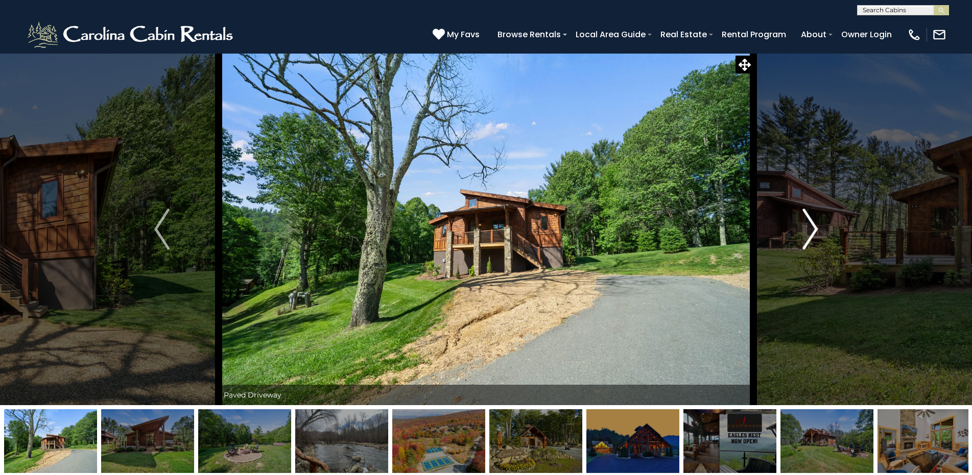
click at [815, 227] on img "Next" at bounding box center [809, 229] width 15 height 41
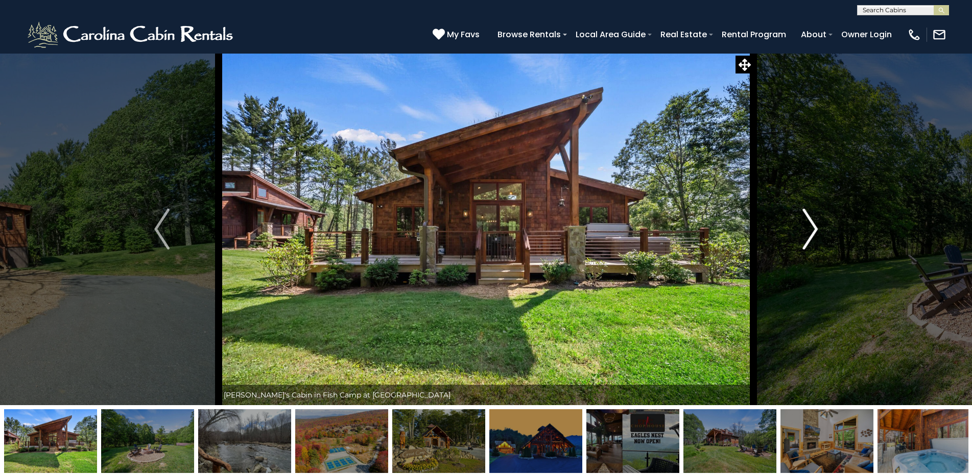
click at [815, 227] on img "Next" at bounding box center [809, 229] width 15 height 41
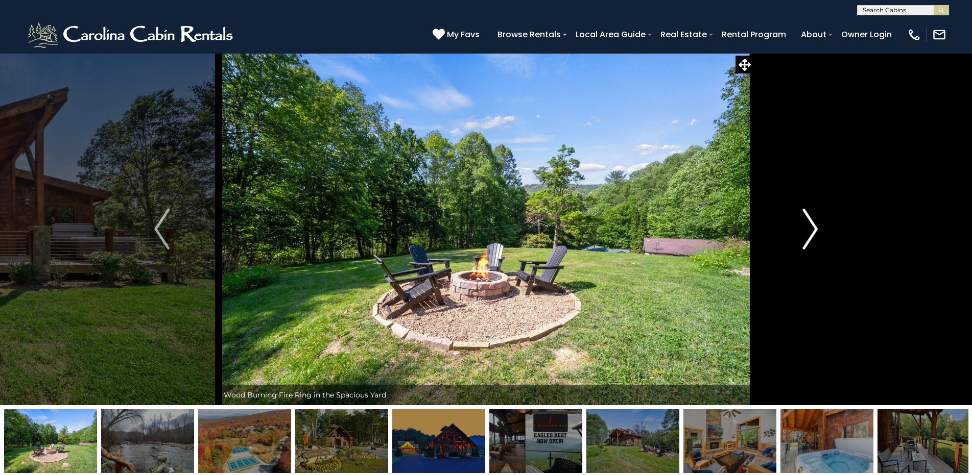
click at [815, 227] on img "Next" at bounding box center [809, 229] width 15 height 41
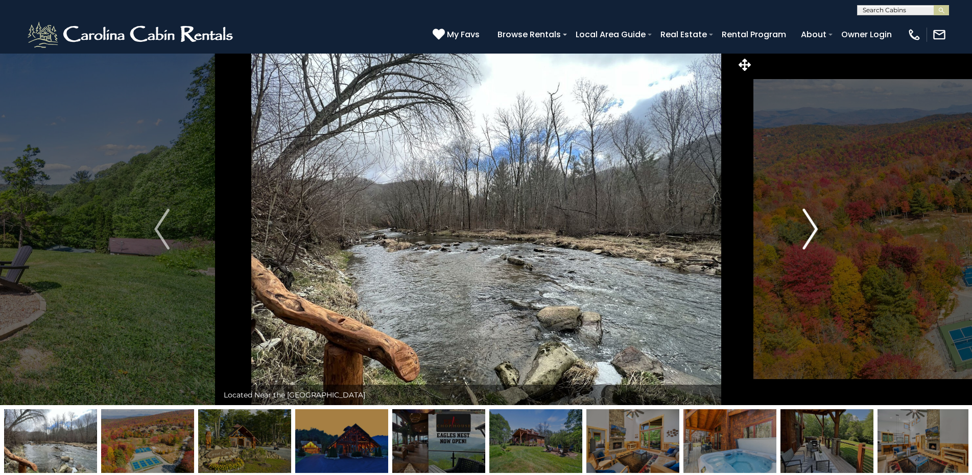
click at [815, 227] on img "Next" at bounding box center [809, 229] width 15 height 41
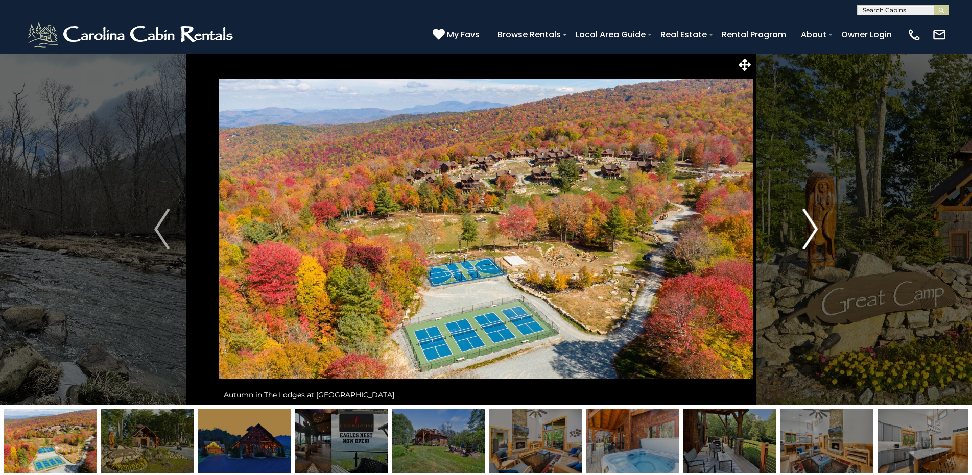
click at [815, 227] on img "Next" at bounding box center [809, 229] width 15 height 41
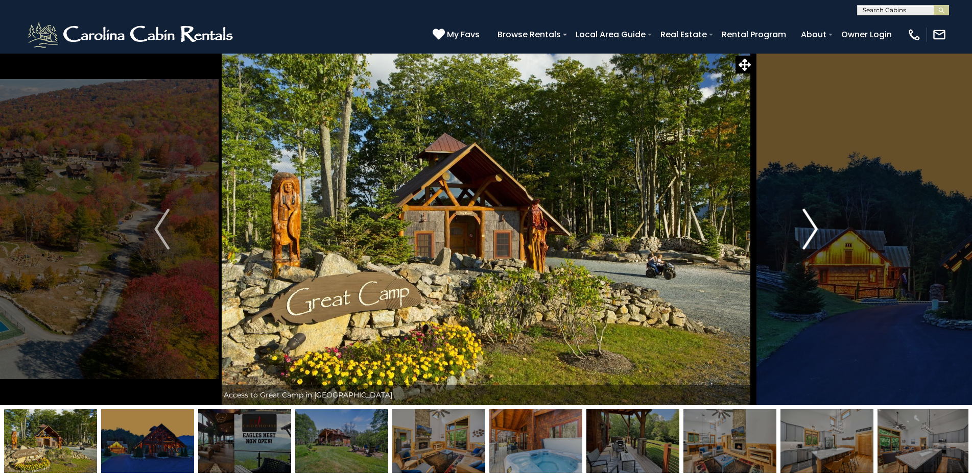
click at [815, 227] on img "Next" at bounding box center [809, 229] width 15 height 41
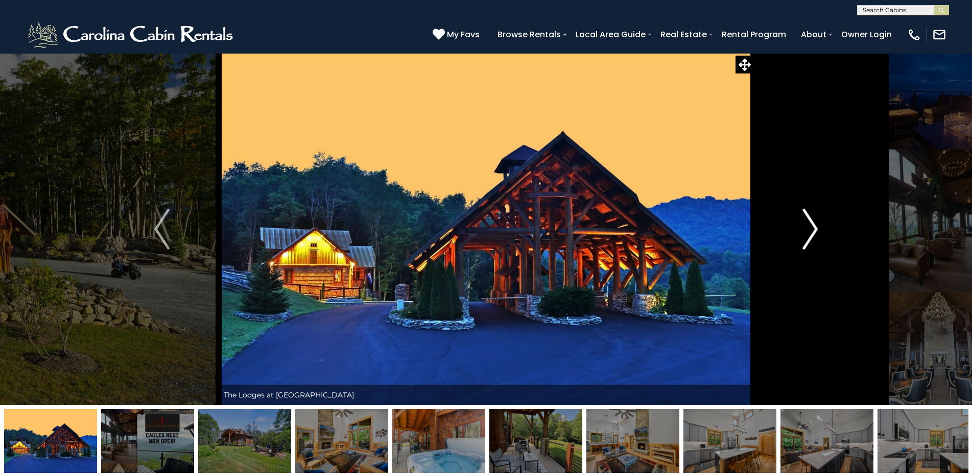
click at [815, 227] on img "Next" at bounding box center [809, 229] width 15 height 41
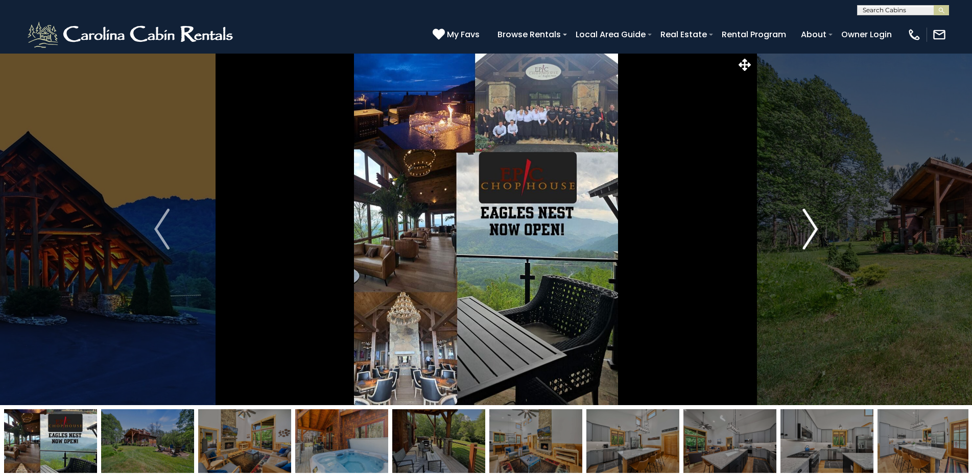
click at [815, 227] on img "Next" at bounding box center [809, 229] width 15 height 41
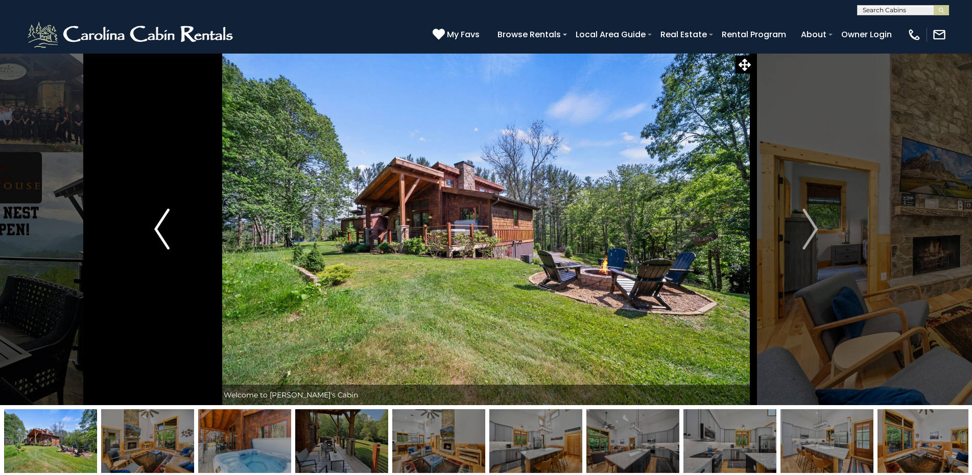
click at [163, 235] on img "Previous" at bounding box center [161, 229] width 15 height 41
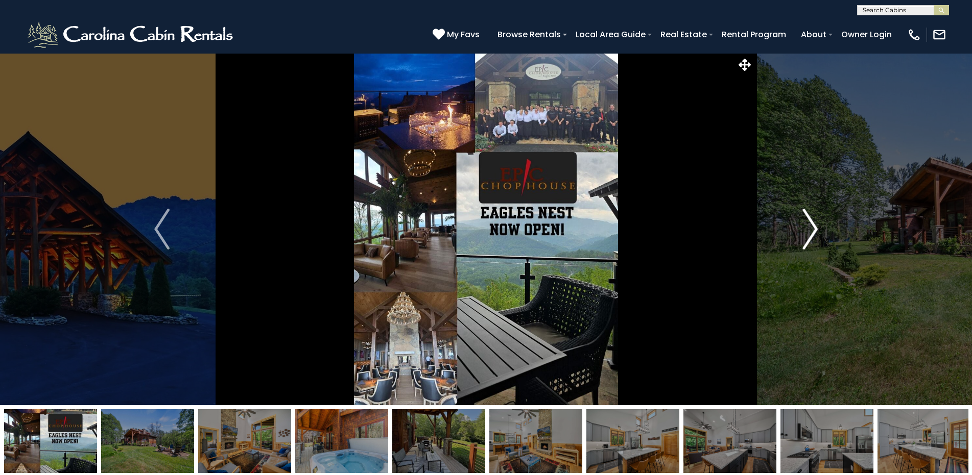
click at [811, 224] on img "Next" at bounding box center [809, 229] width 15 height 41
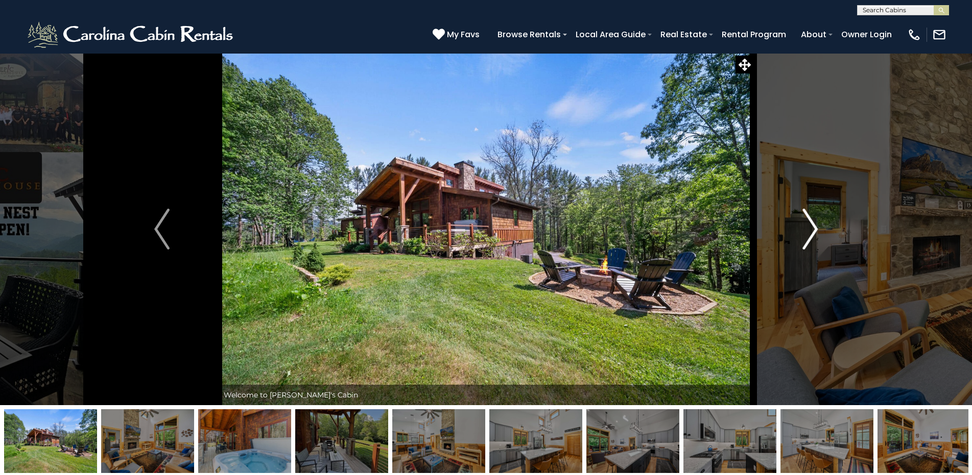
click at [812, 222] on img "Next" at bounding box center [809, 229] width 15 height 41
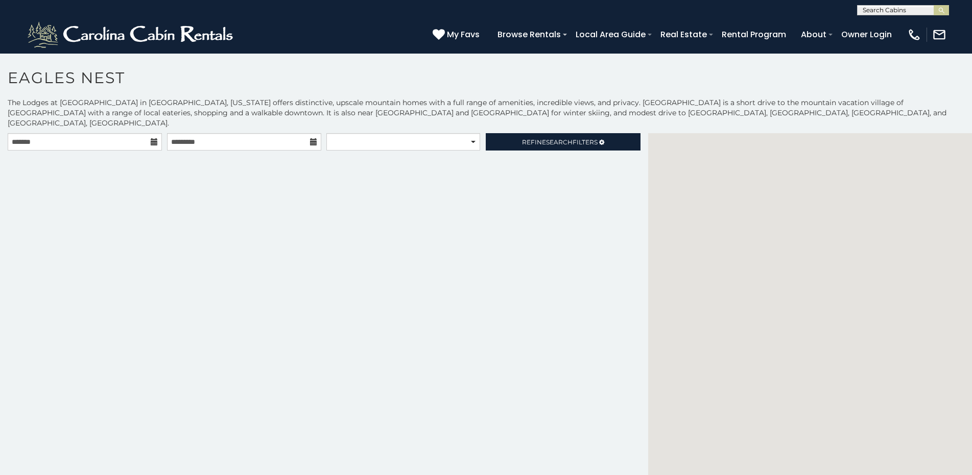
scroll to position [6, 0]
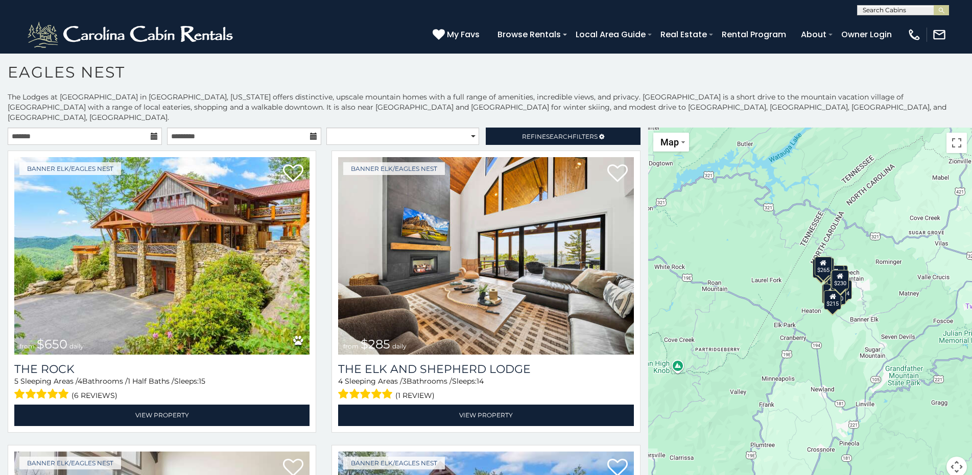
click at [303, 25] on div "[PHONE_NUMBER] My Favs Browse Rentals Local Area Guide Activities & Attractions…" at bounding box center [486, 34] width 972 height 38
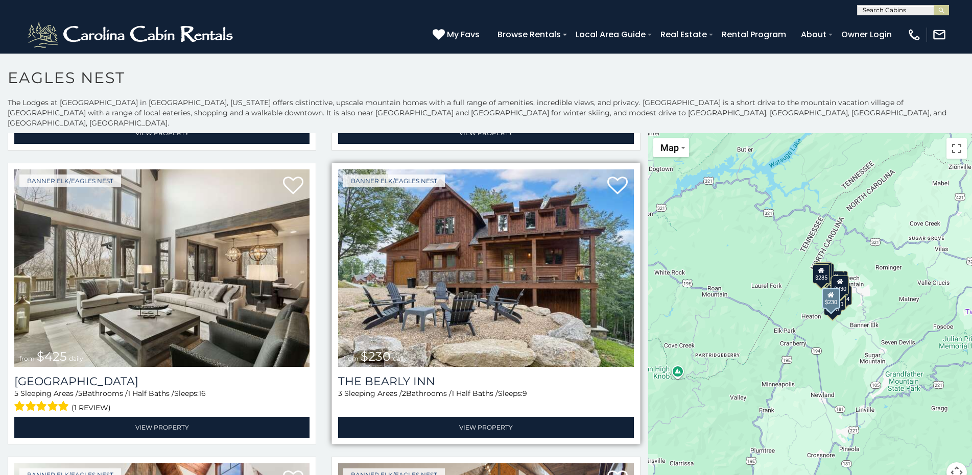
scroll to position [306, 0]
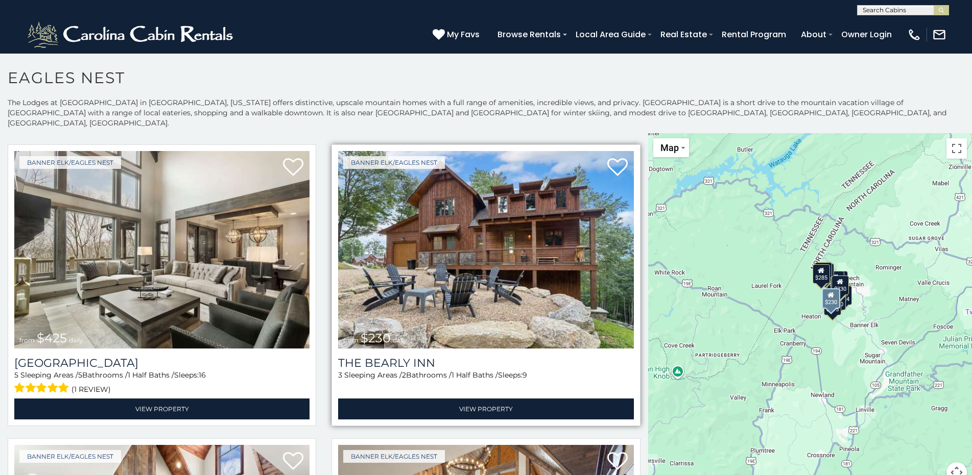
click at [495, 241] on img at bounding box center [485, 250] width 295 height 198
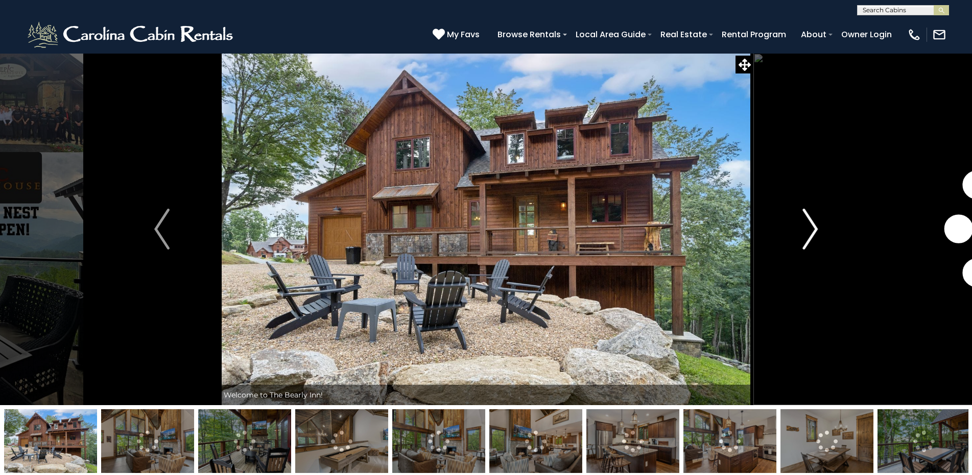
click at [817, 228] on img "Next" at bounding box center [809, 229] width 15 height 41
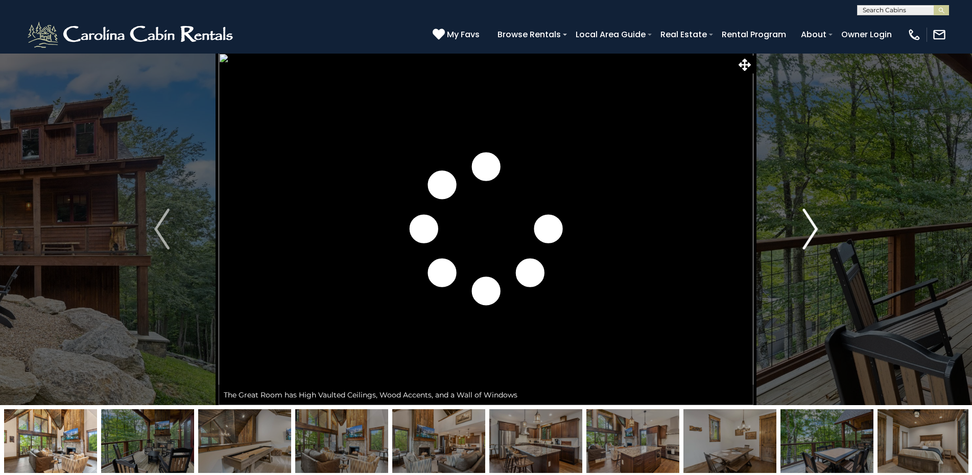
click at [817, 228] on img "Next" at bounding box center [809, 229] width 15 height 41
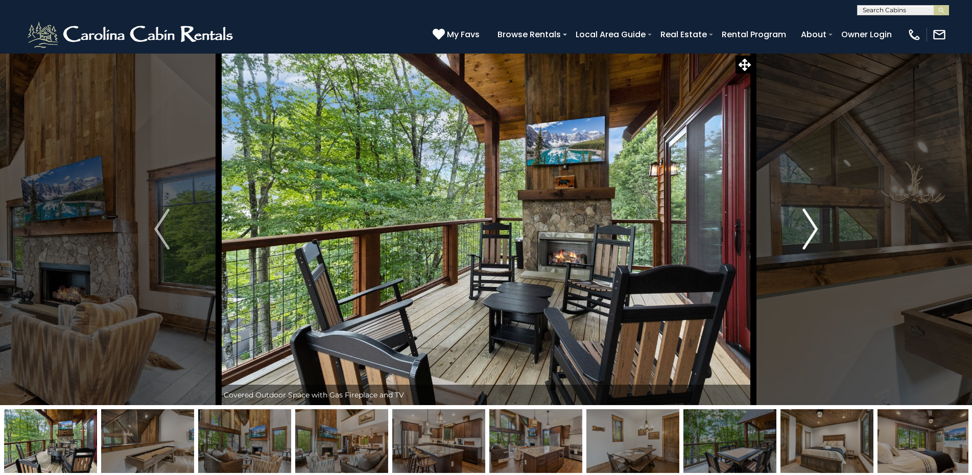
click at [817, 228] on img "Next" at bounding box center [809, 229] width 15 height 41
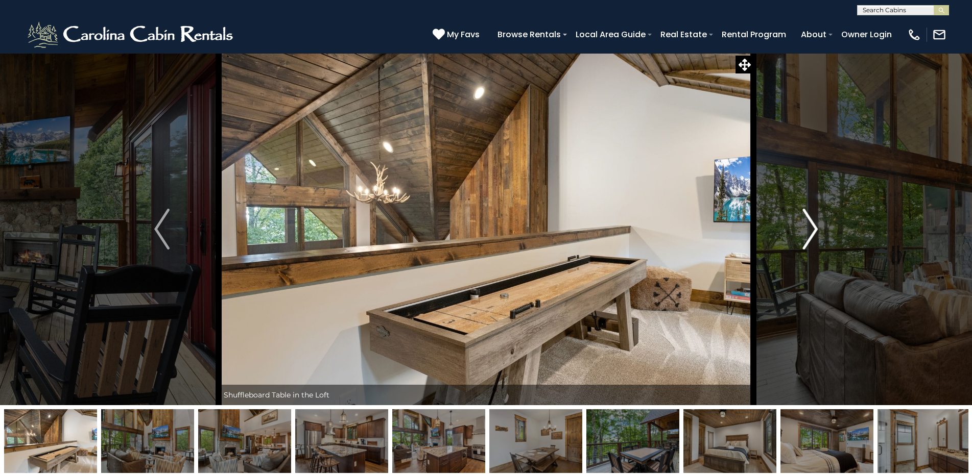
click at [817, 228] on img "Next" at bounding box center [809, 229] width 15 height 41
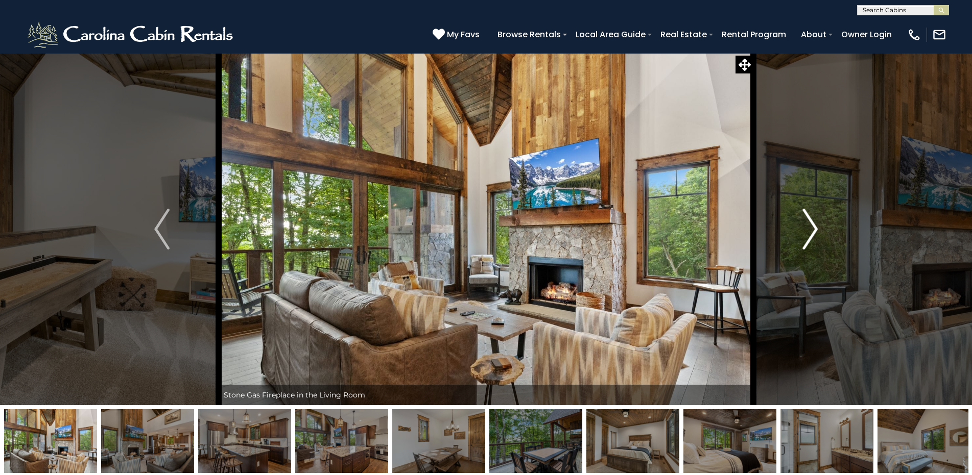
click at [817, 228] on img "Next" at bounding box center [809, 229] width 15 height 41
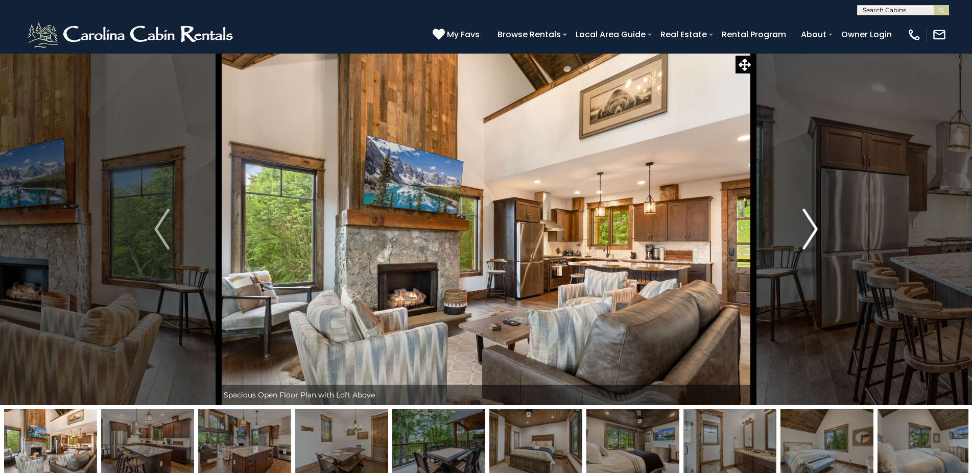
click at [817, 228] on img "Next" at bounding box center [809, 229] width 15 height 41
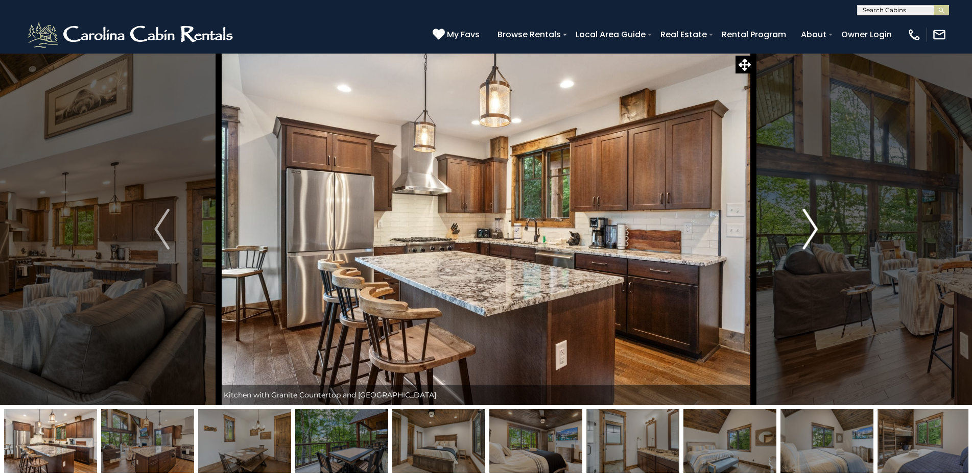
click at [817, 228] on img "Next" at bounding box center [809, 229] width 15 height 41
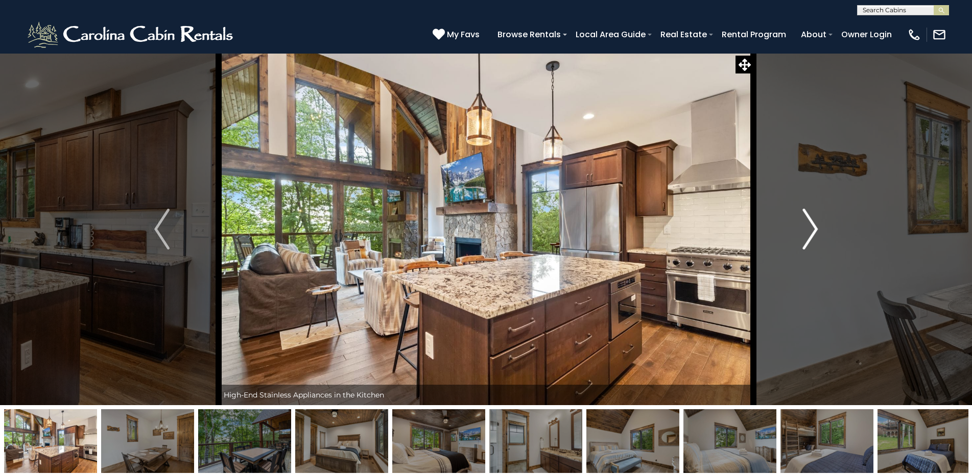
click at [817, 228] on img "Next" at bounding box center [809, 229] width 15 height 41
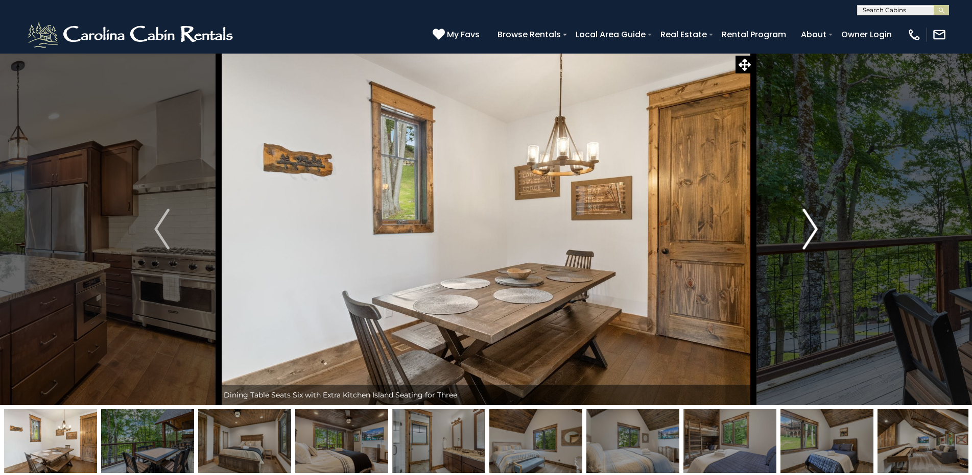
click at [817, 228] on img "Next" at bounding box center [809, 229] width 15 height 41
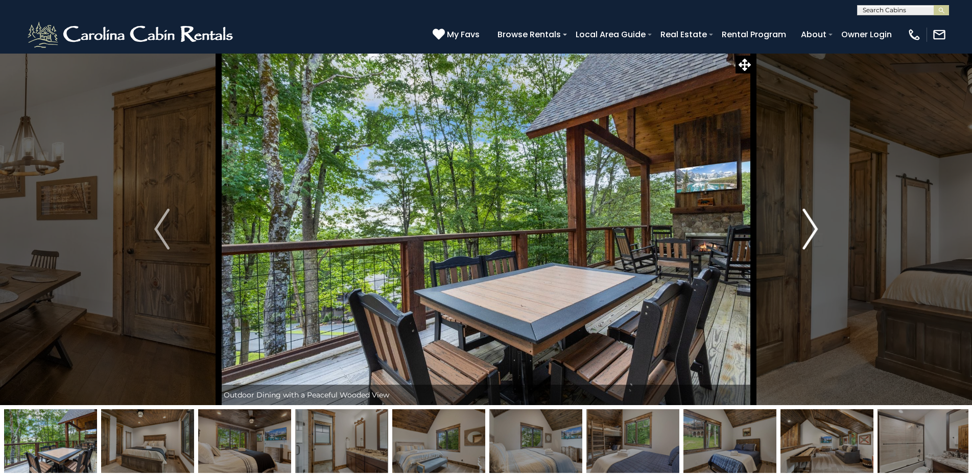
click at [817, 228] on img "Next" at bounding box center [809, 229] width 15 height 41
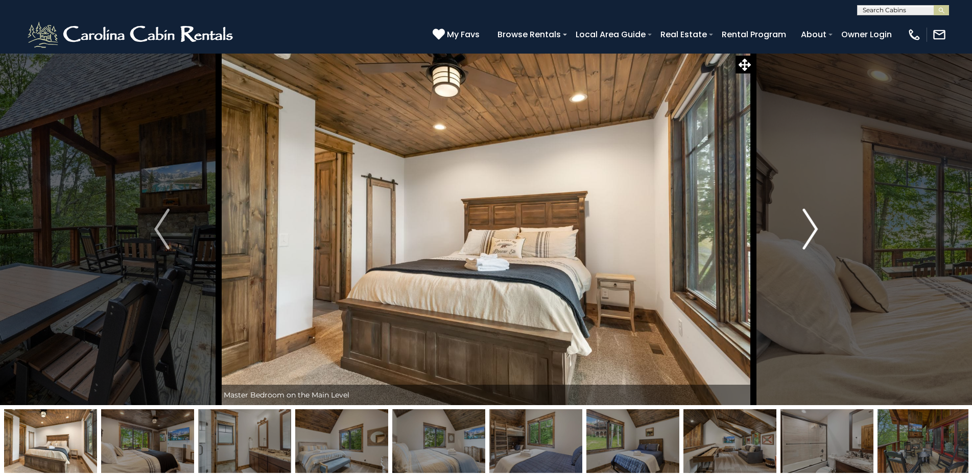
click at [817, 228] on img "Next" at bounding box center [809, 229] width 15 height 41
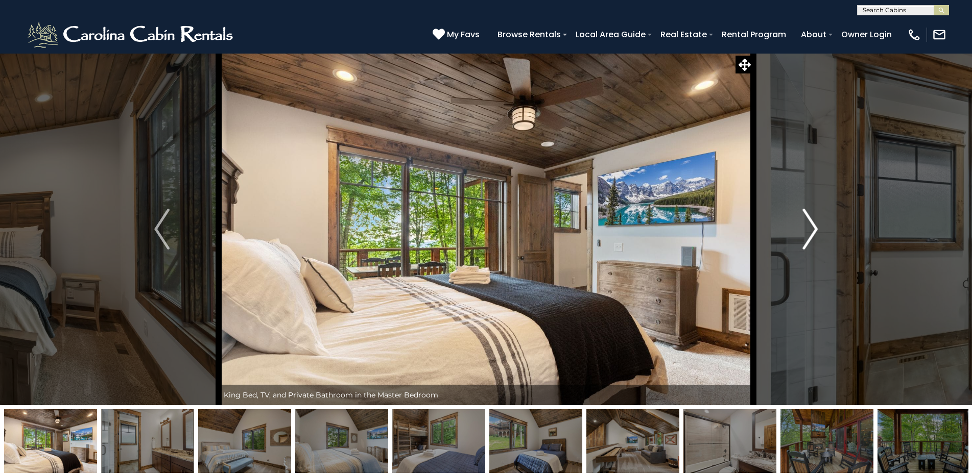
click at [817, 228] on img "Next" at bounding box center [809, 229] width 15 height 41
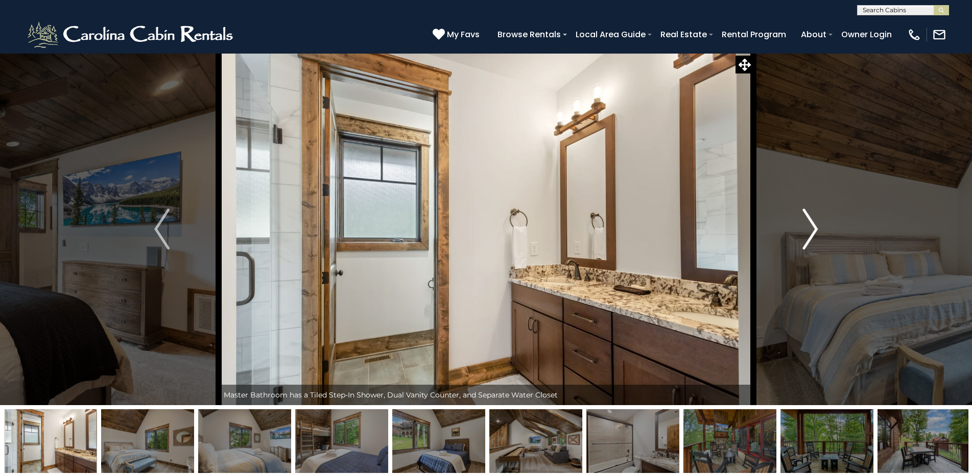
click at [816, 228] on img "Next" at bounding box center [809, 229] width 15 height 41
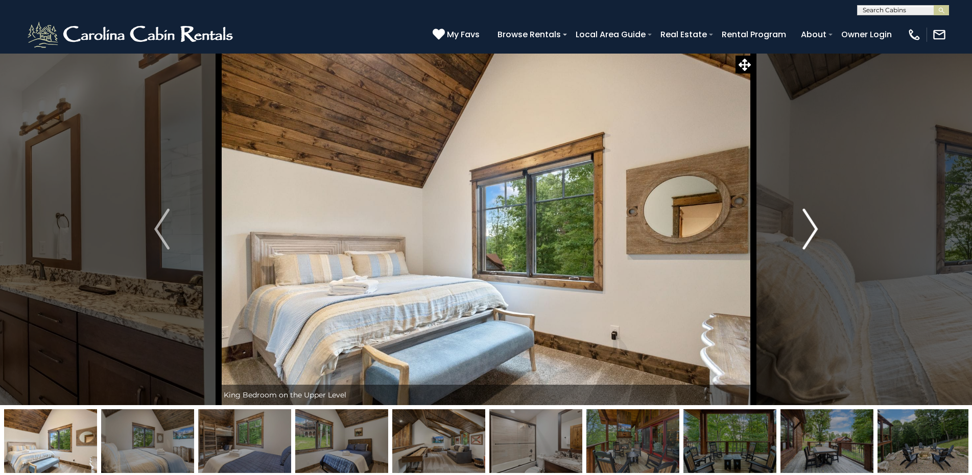
click at [816, 228] on img "Next" at bounding box center [809, 229] width 15 height 41
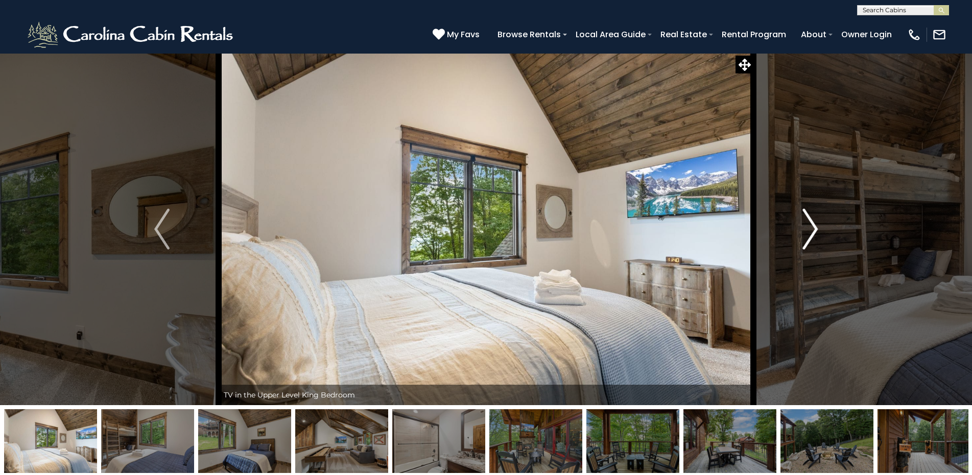
click at [816, 228] on img "Next" at bounding box center [809, 229] width 15 height 41
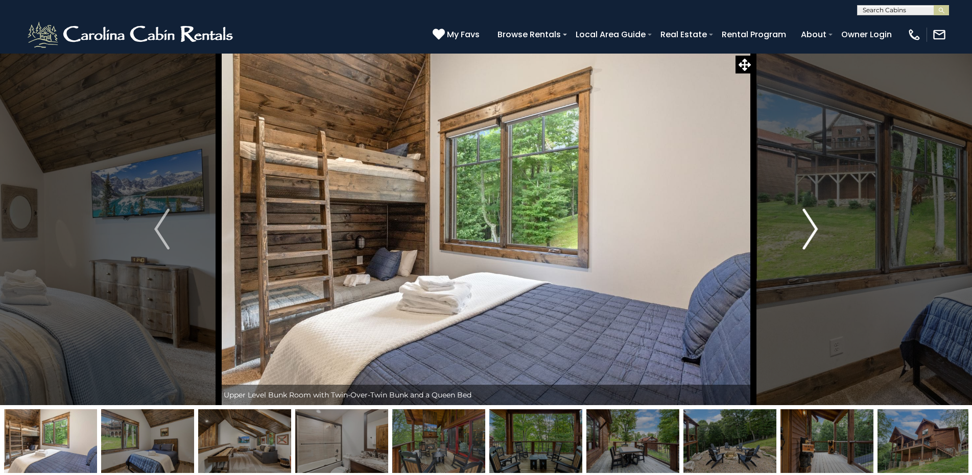
click at [813, 227] on img "Next" at bounding box center [809, 229] width 15 height 41
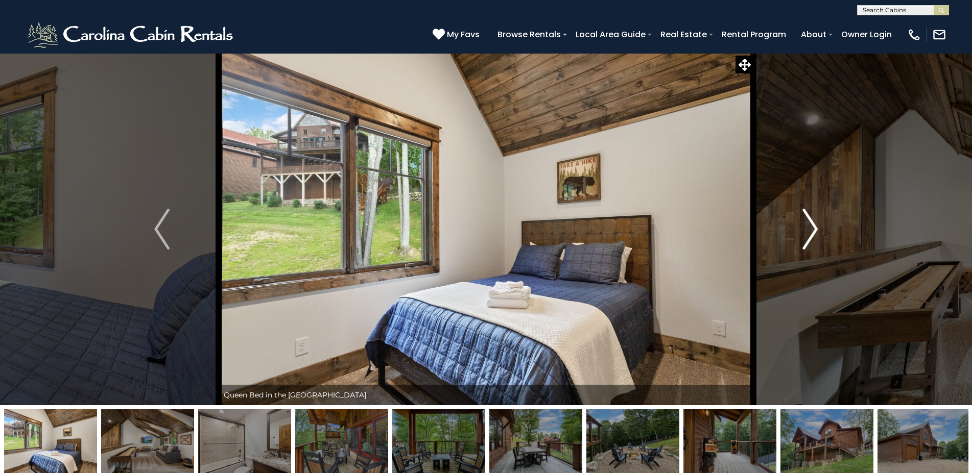
click at [813, 227] on img "Next" at bounding box center [809, 229] width 15 height 41
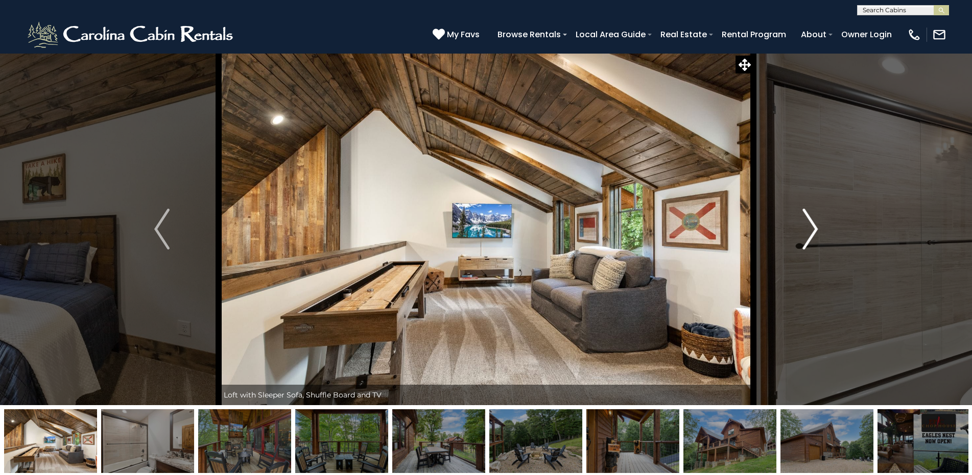
click at [813, 227] on img "Next" at bounding box center [809, 229] width 15 height 41
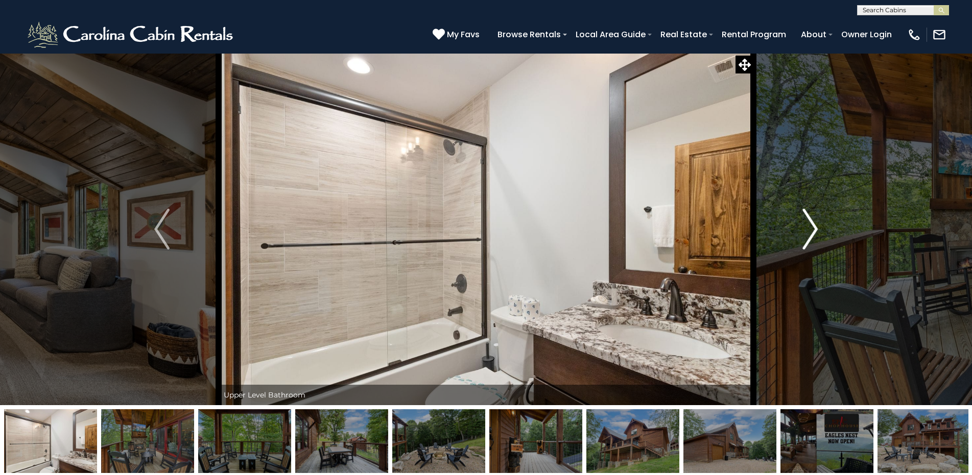
click at [813, 227] on img "Next" at bounding box center [809, 229] width 15 height 41
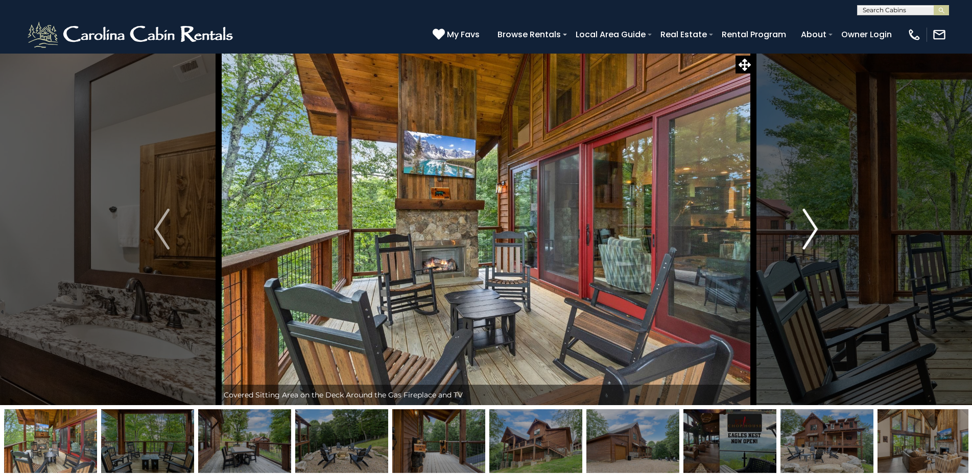
click at [813, 227] on img "Next" at bounding box center [809, 229] width 15 height 41
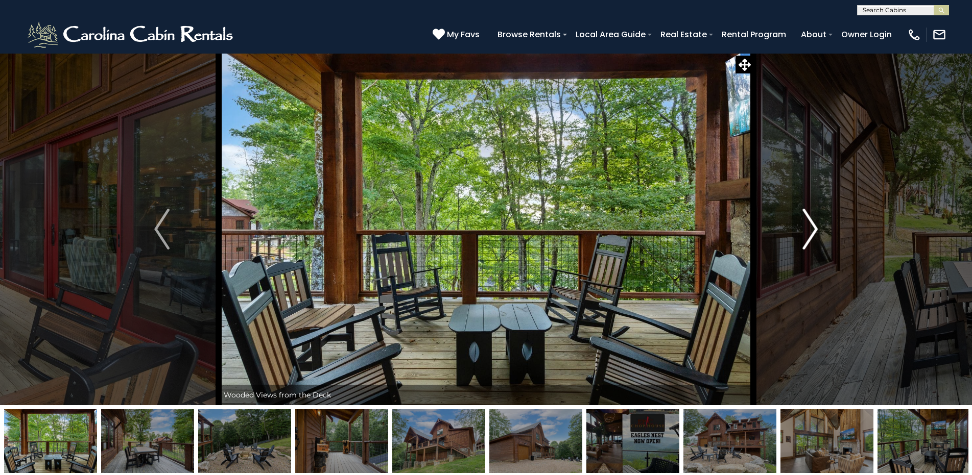
click at [813, 227] on img "Next" at bounding box center [809, 229] width 15 height 41
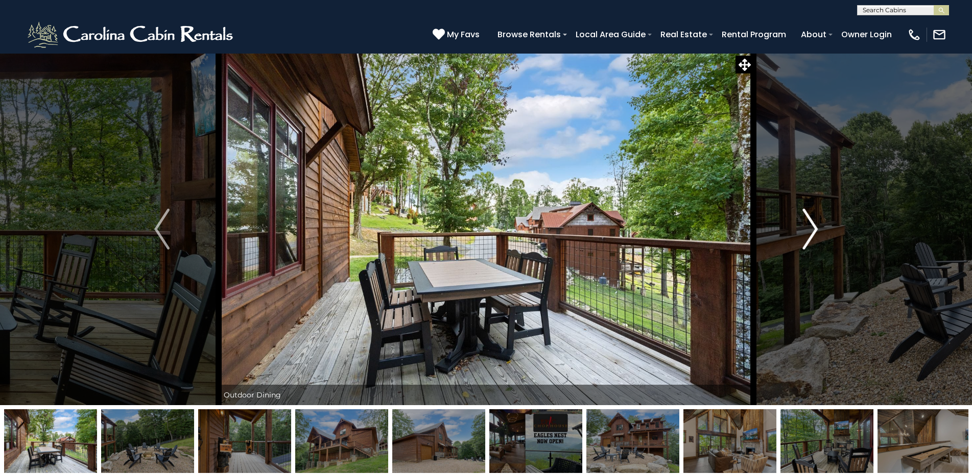
click at [813, 227] on img "Next" at bounding box center [809, 229] width 15 height 41
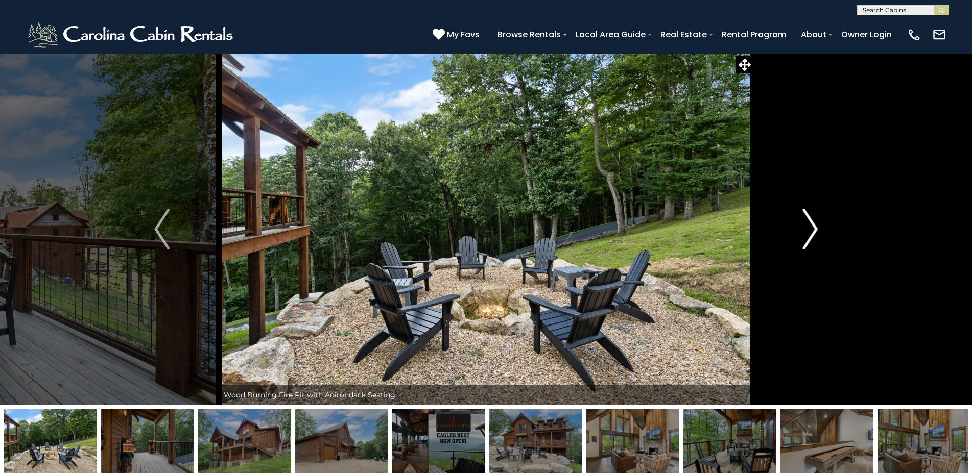
click at [813, 227] on img "Next" at bounding box center [809, 229] width 15 height 41
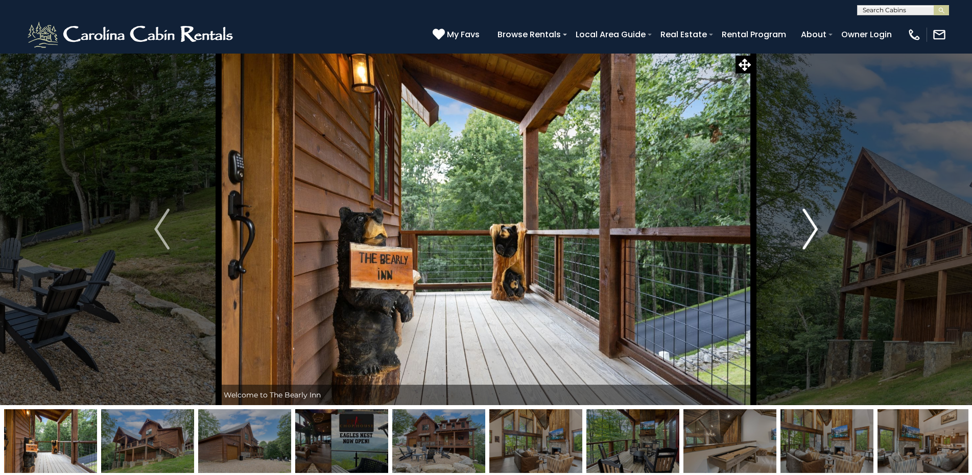
click at [813, 227] on img "Next" at bounding box center [809, 229] width 15 height 41
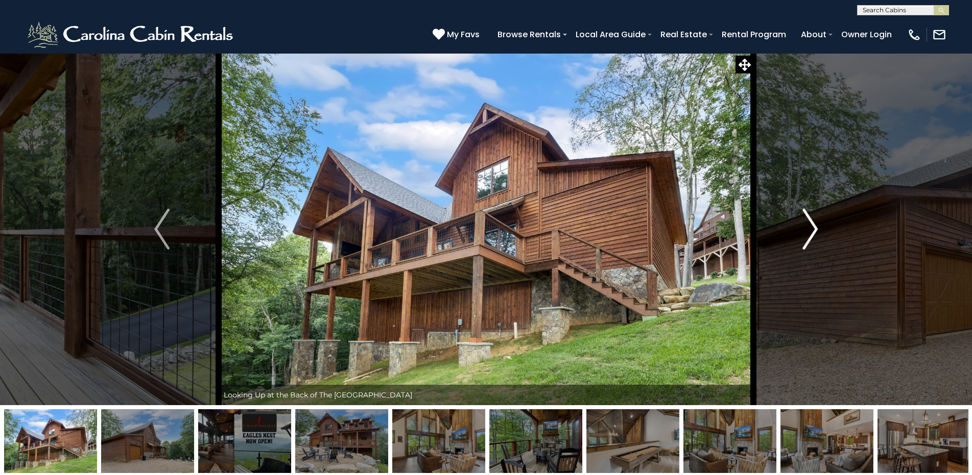
click at [813, 227] on img "Next" at bounding box center [809, 229] width 15 height 41
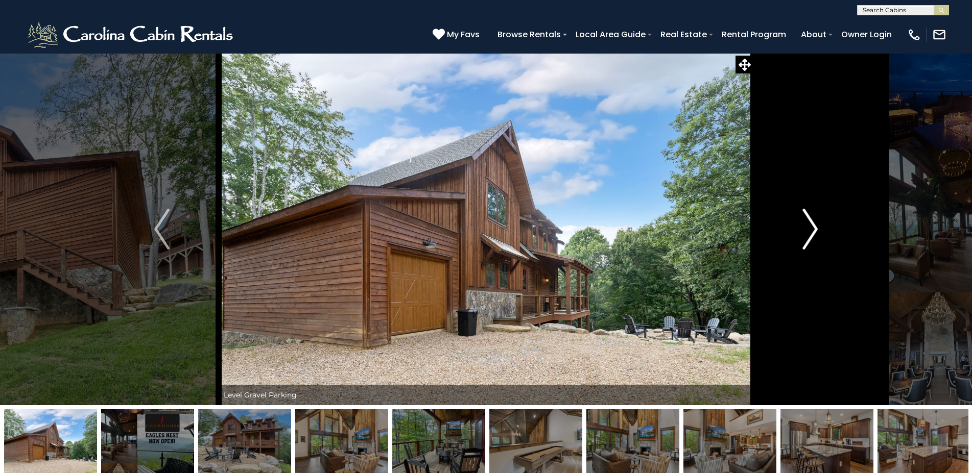
click at [807, 225] on img "Next" at bounding box center [809, 229] width 15 height 41
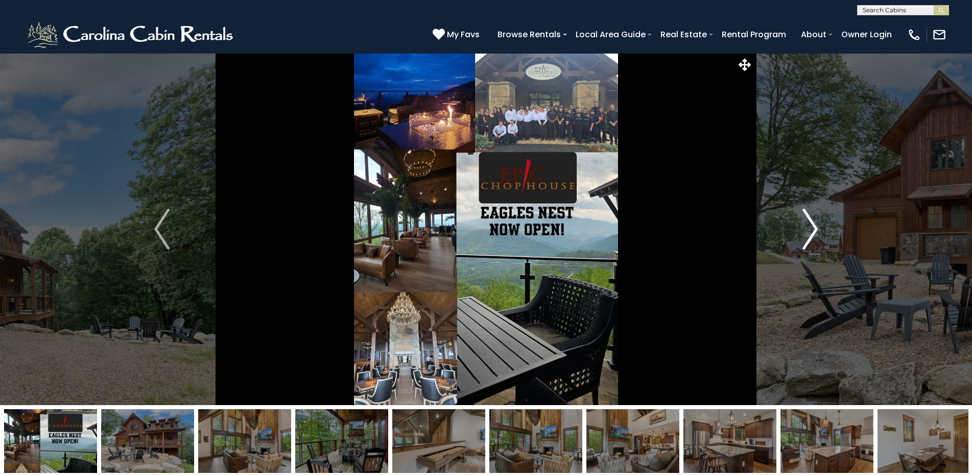
click at [807, 225] on img "Next" at bounding box center [809, 229] width 15 height 41
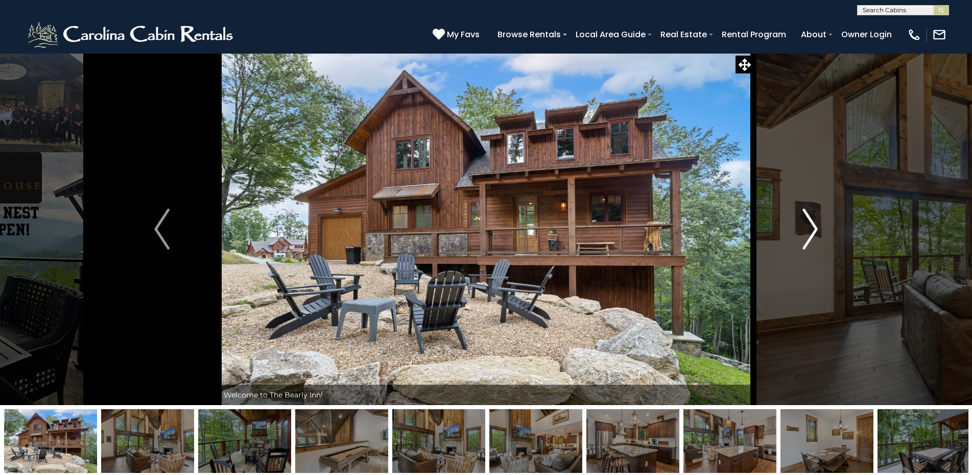
click at [807, 225] on img "Next" at bounding box center [809, 229] width 15 height 41
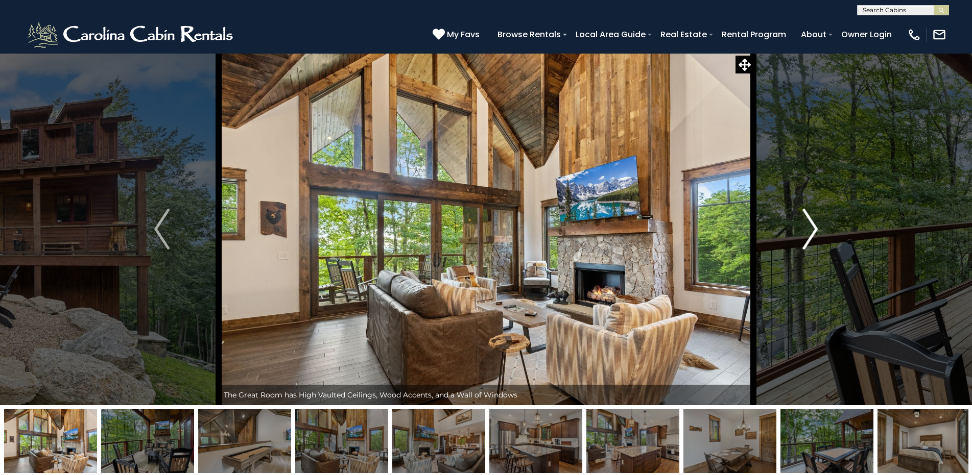
click at [816, 229] on img "Next" at bounding box center [809, 229] width 15 height 41
